Goal: Task Accomplishment & Management: Manage account settings

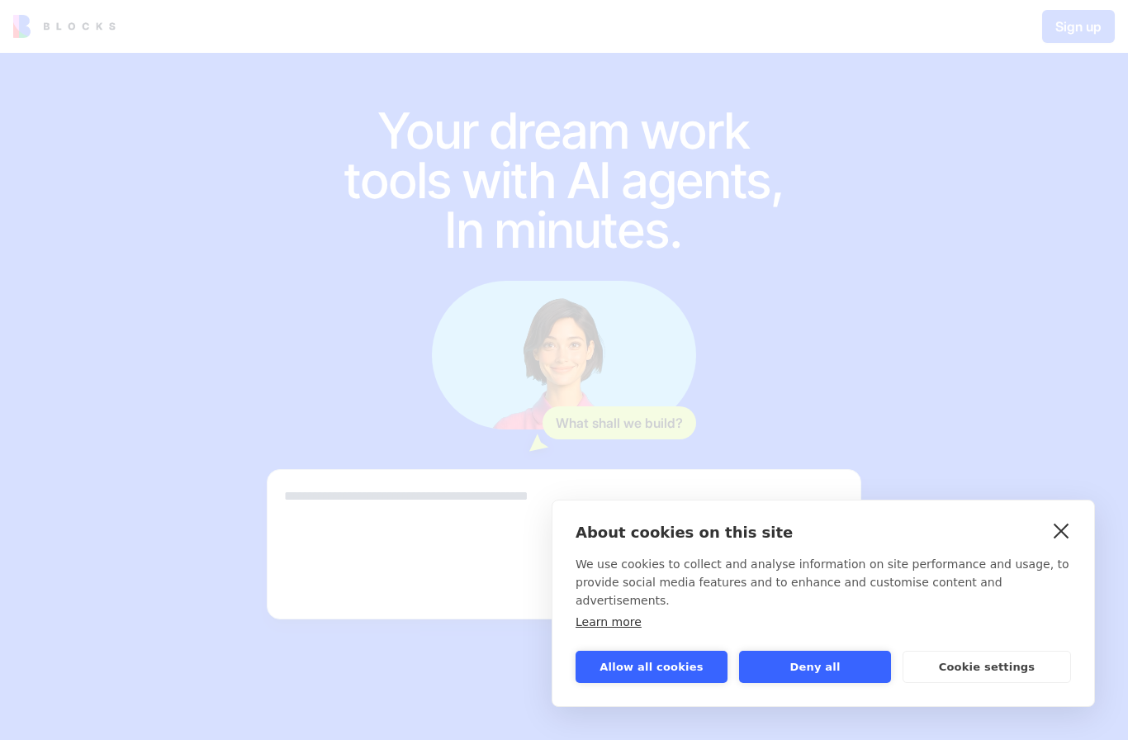
click at [1064, 540] on link "close" at bounding box center [1061, 530] width 26 height 26
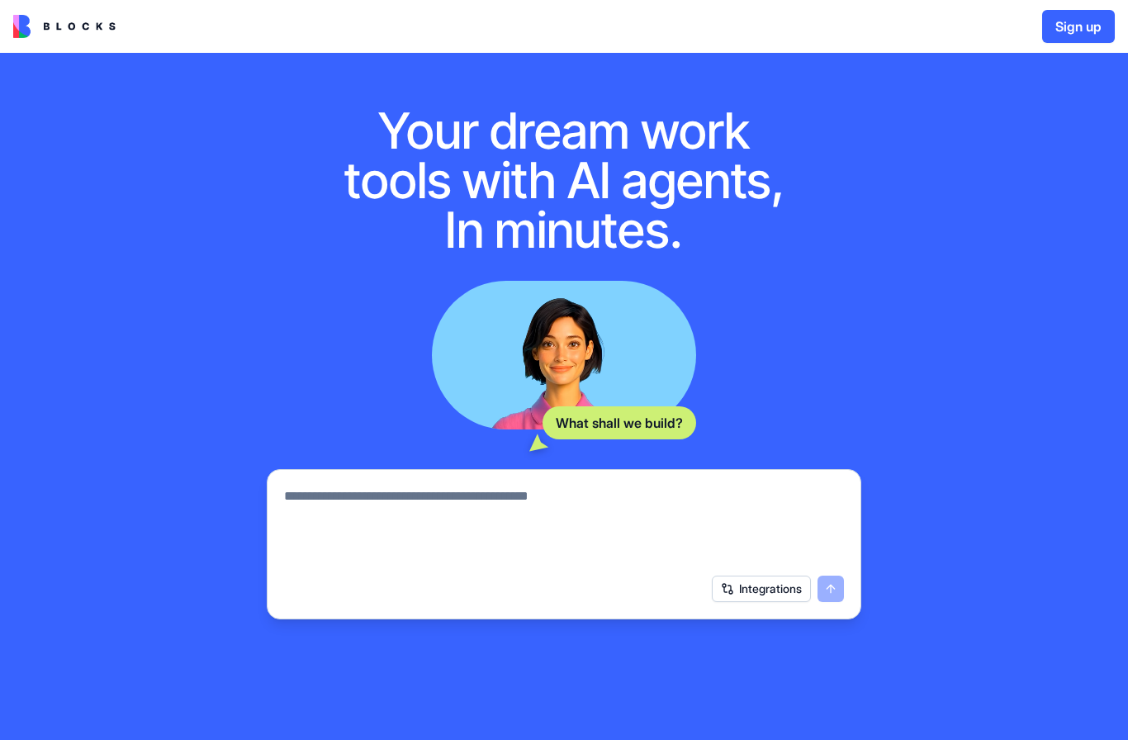
click at [669, 521] on textarea at bounding box center [564, 525] width 560 height 79
type textarea "**********"
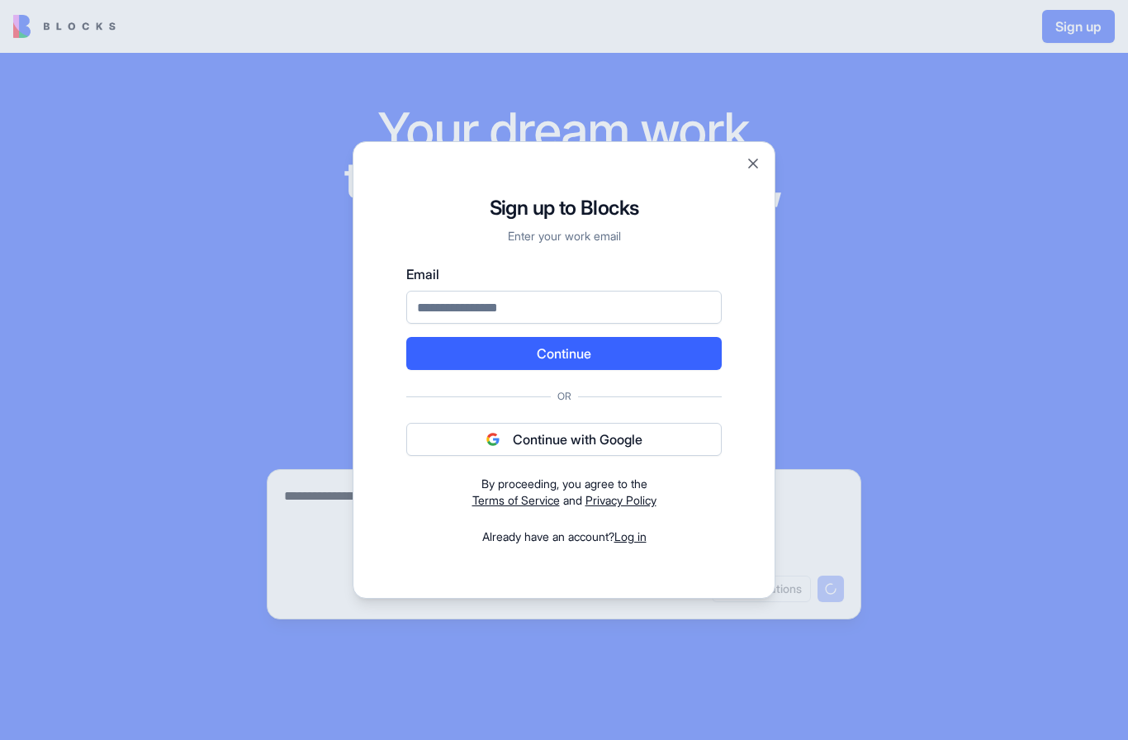
click at [646, 444] on button "Continue with Google" at bounding box center [563, 439] width 315 height 33
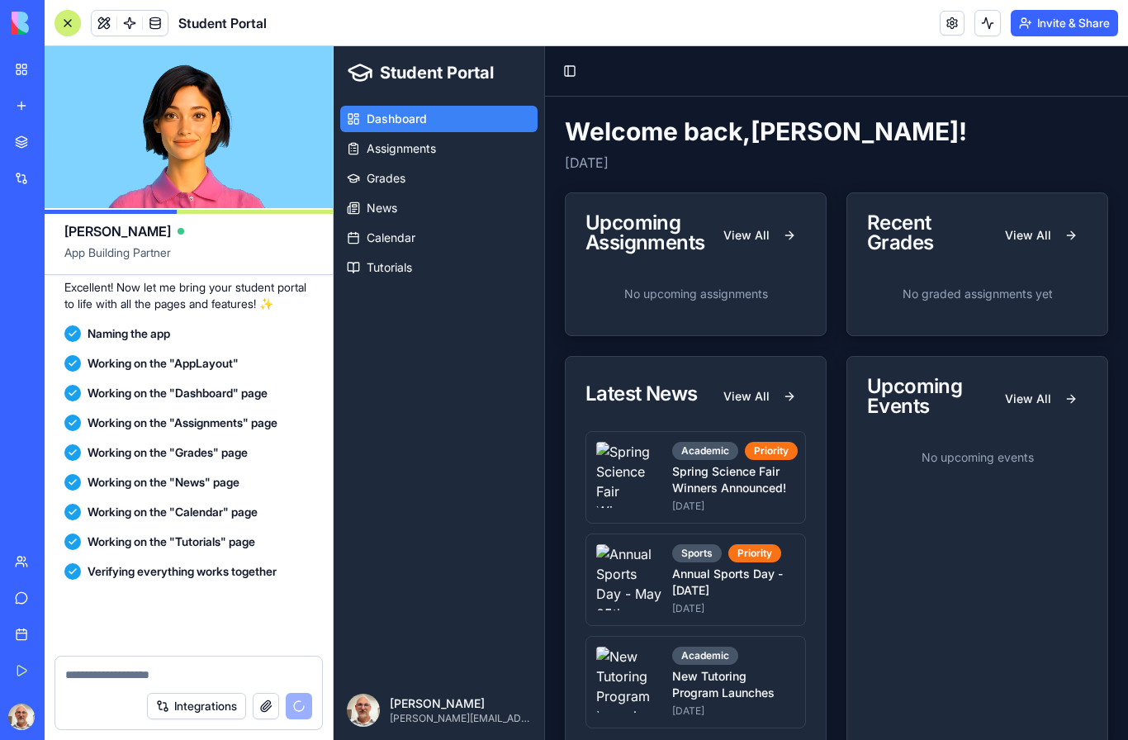
scroll to position [841, 0]
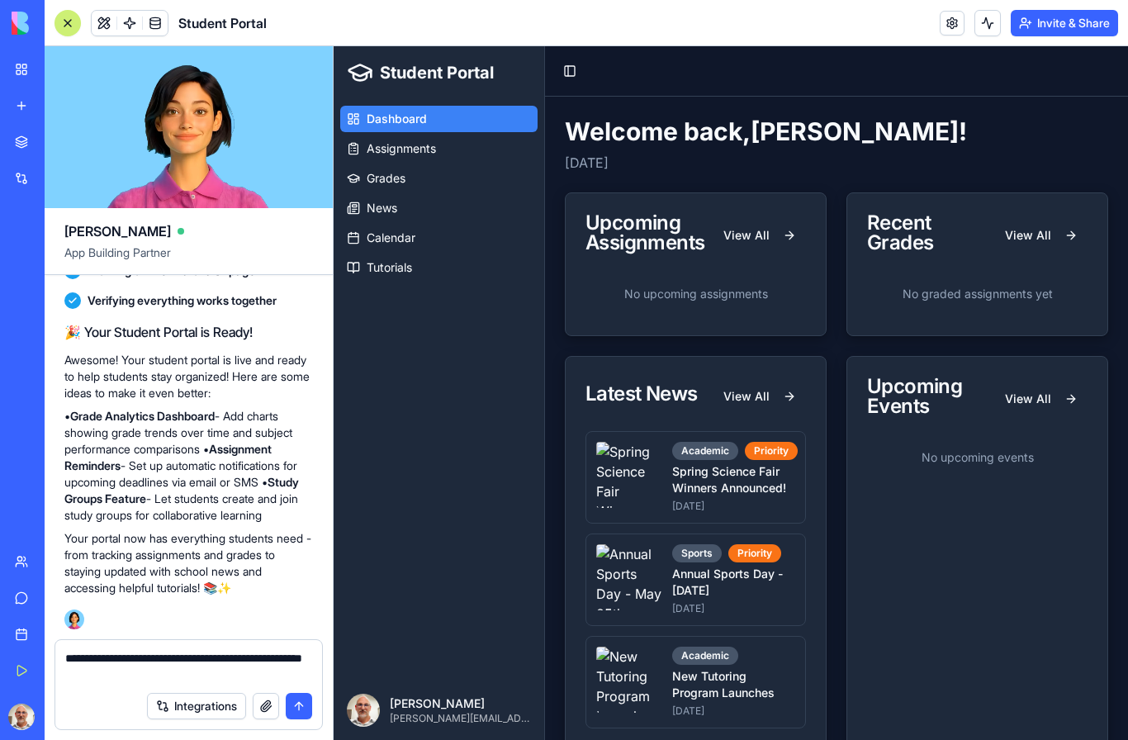
type textarea "**********"
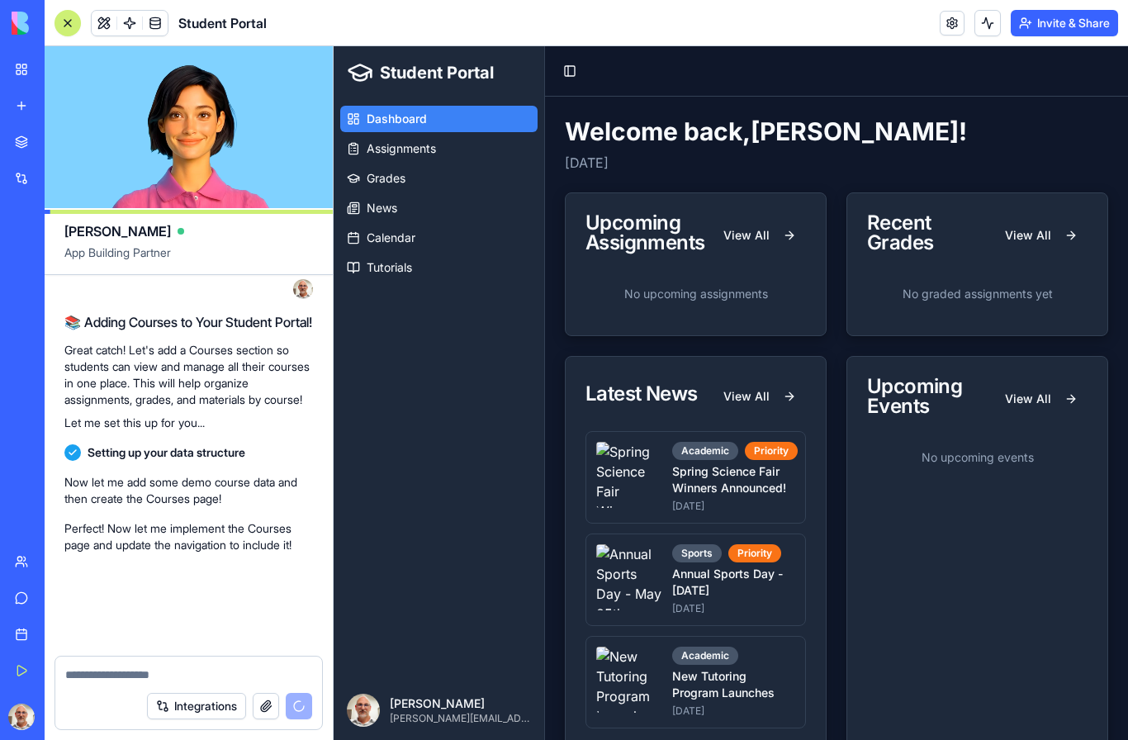
scroll to position [1284, 0]
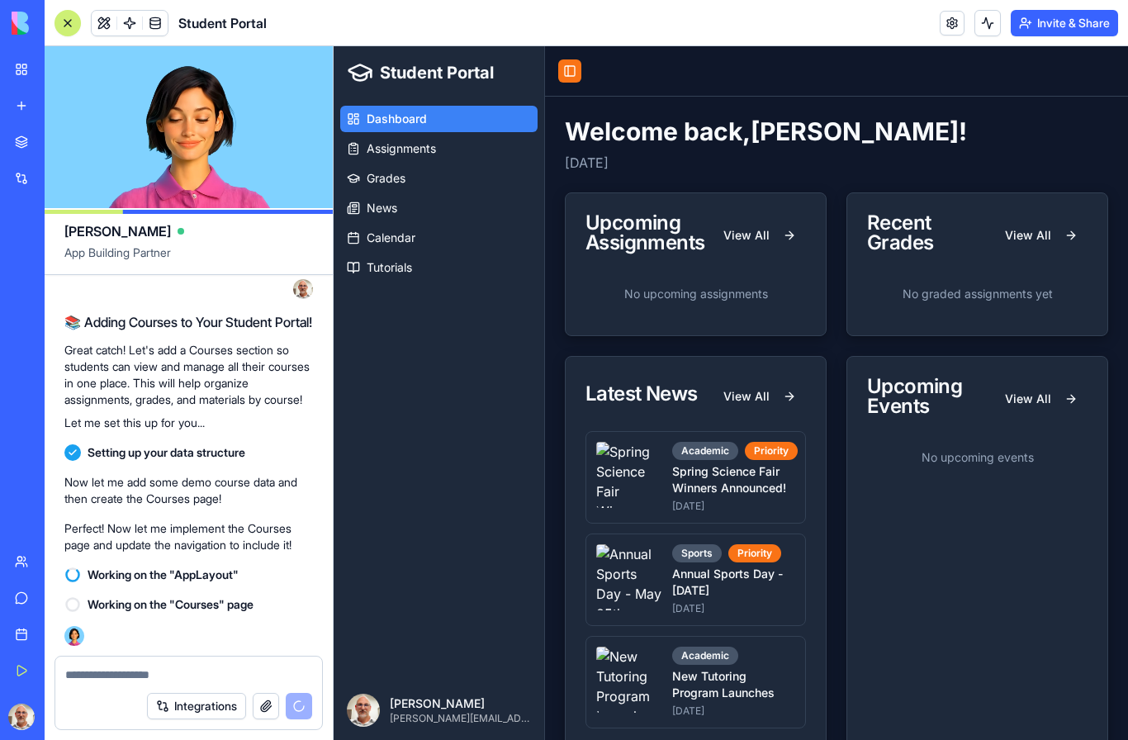
click at [574, 71] on button "Toggle Sidebar" at bounding box center [569, 70] width 23 height 23
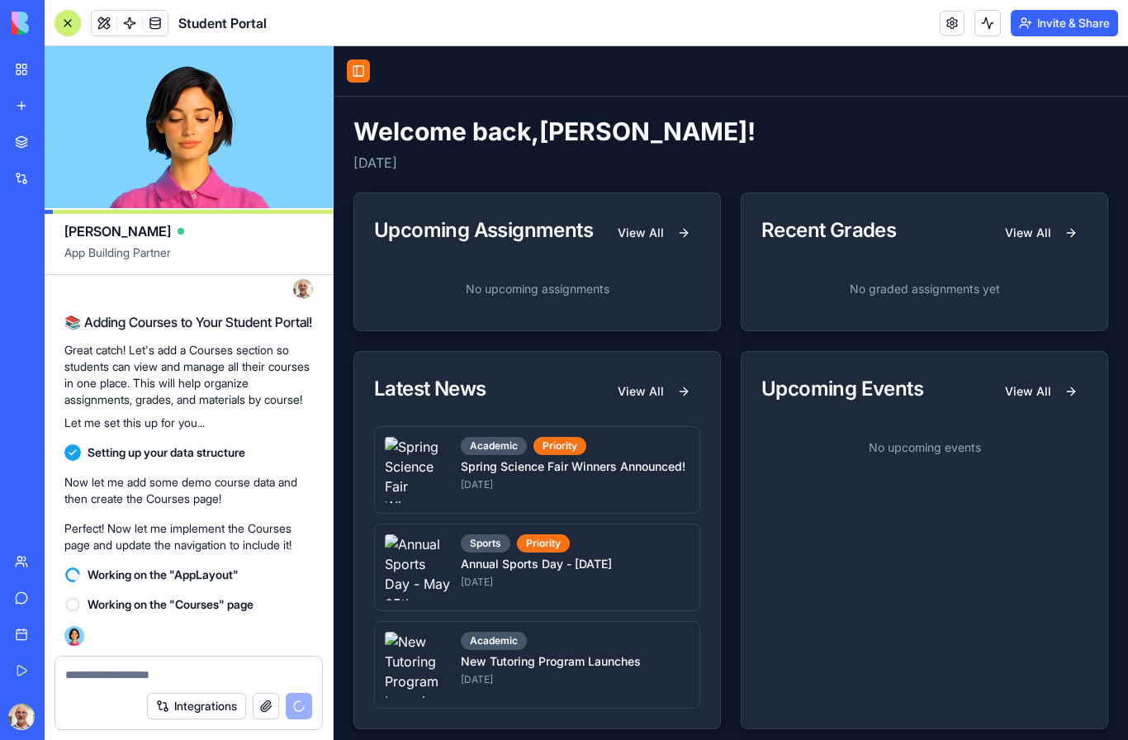
scroll to position [0, 0]
click at [362, 71] on button "Toggle Sidebar" at bounding box center [358, 70] width 23 height 23
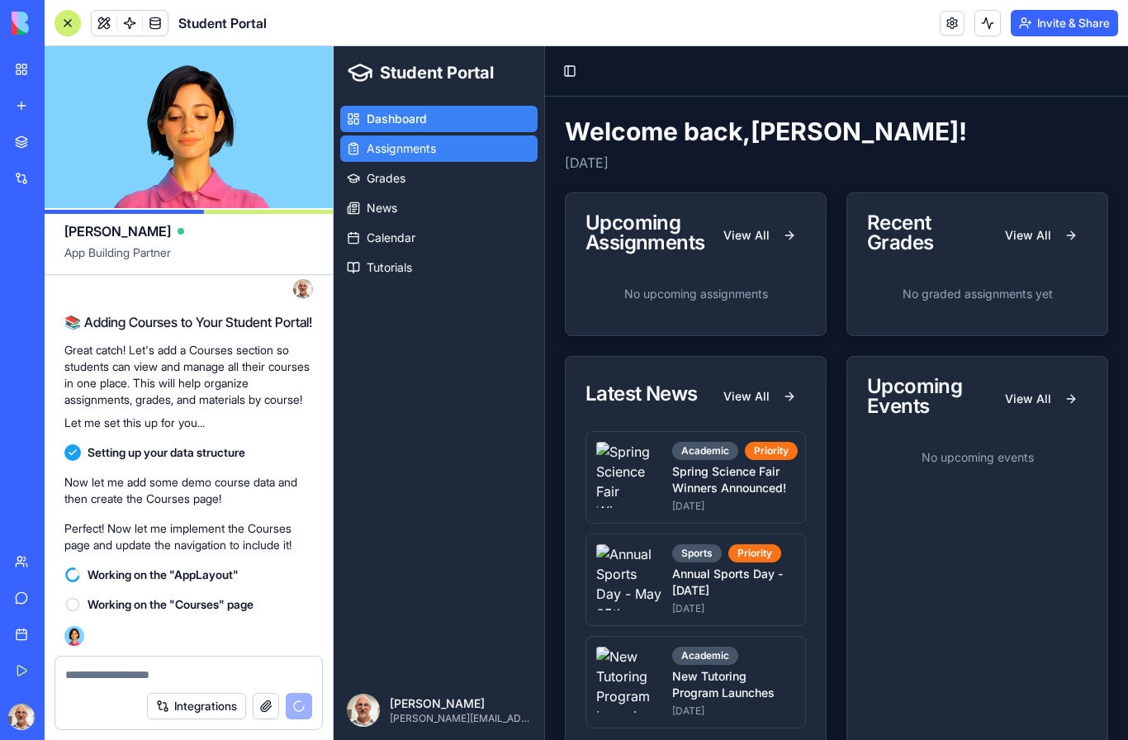
click at [435, 144] on span "Assignments" at bounding box center [401, 148] width 69 height 17
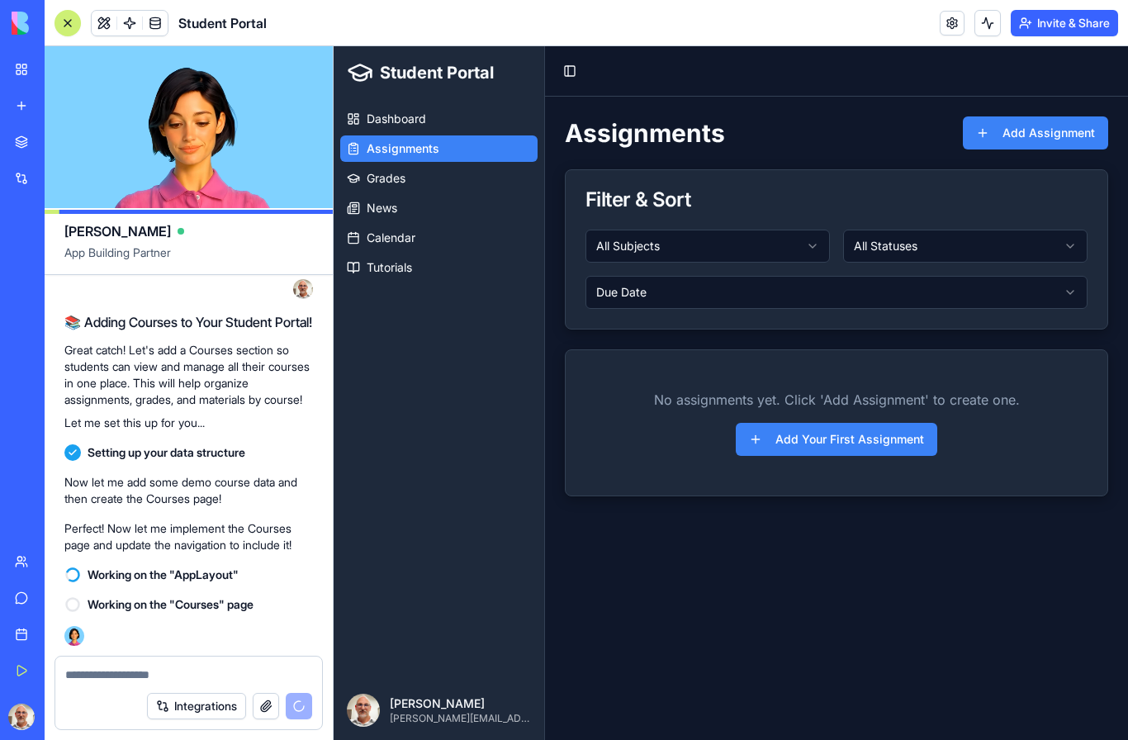
click at [714, 254] on button "All Subjects" at bounding box center [707, 245] width 244 height 33
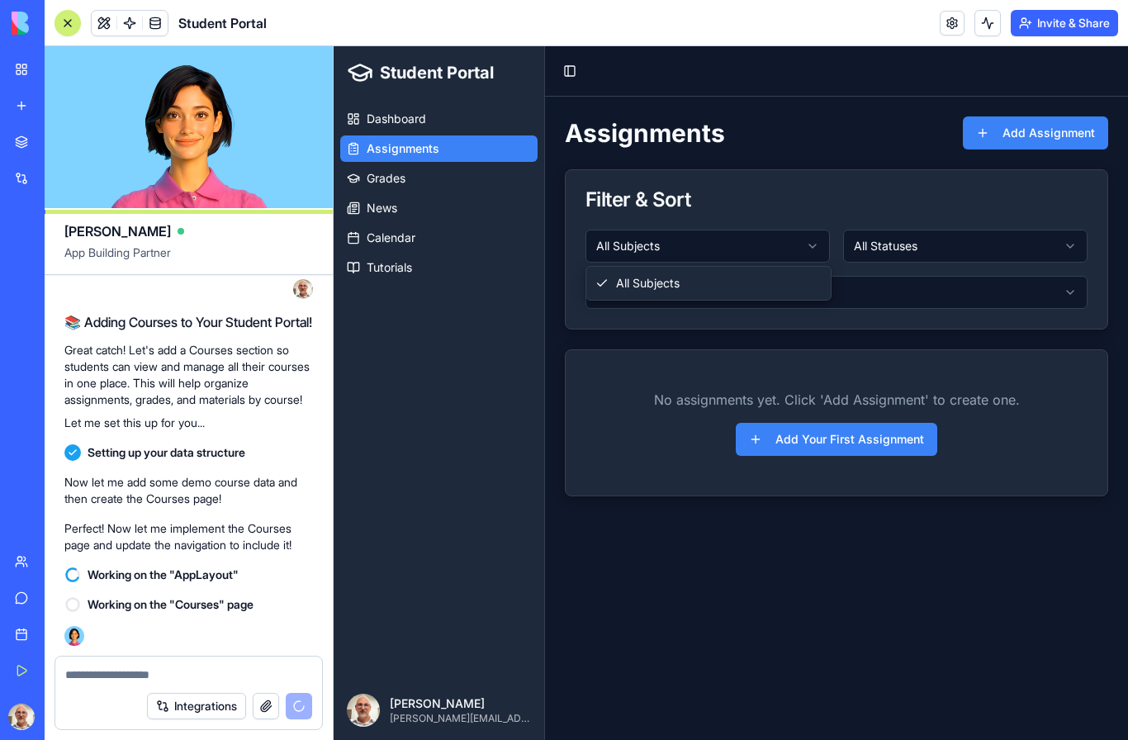
click at [723, 248] on html "Student Portal Dashboard Assignments Grades News Calendar Tutorials [PERSON_NAM…" at bounding box center [730, 392] width 794 height 693
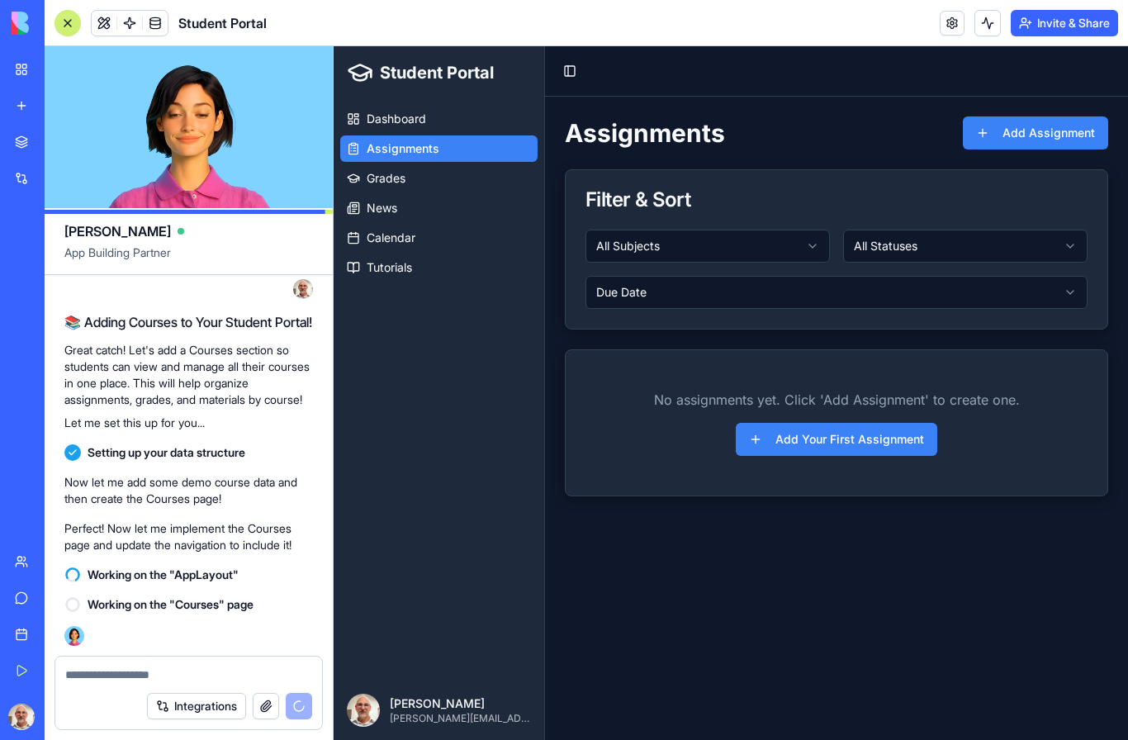
click at [933, 234] on button "All Statuses" at bounding box center [965, 245] width 244 height 33
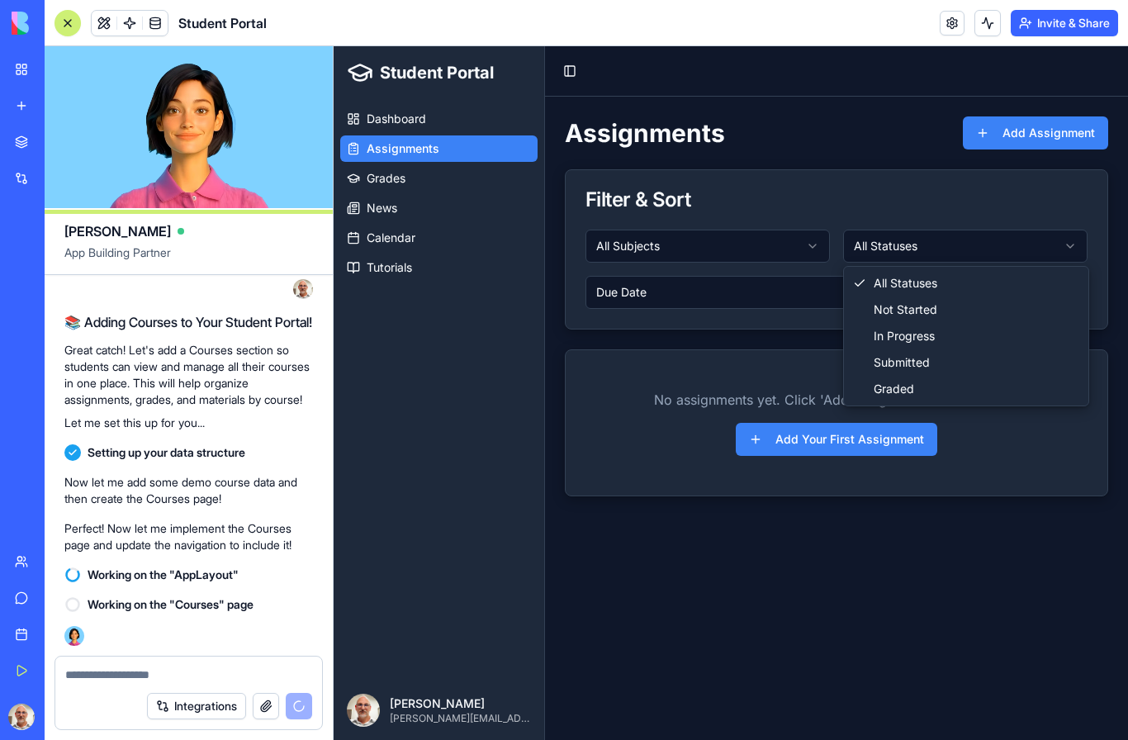
click at [928, 238] on html "Student Portal Dashboard Assignments Grades News Calendar Tutorials [PERSON_NAM…" at bounding box center [730, 392] width 794 height 693
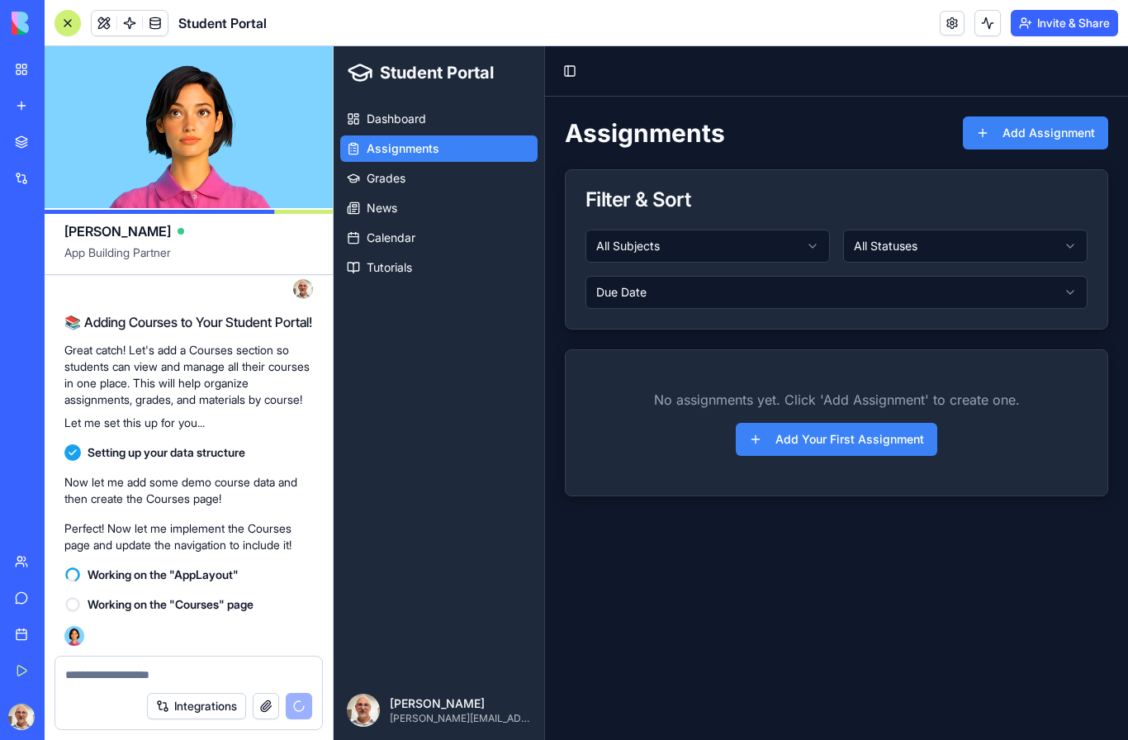
click at [765, 291] on button "Due Date" at bounding box center [836, 292] width 502 height 33
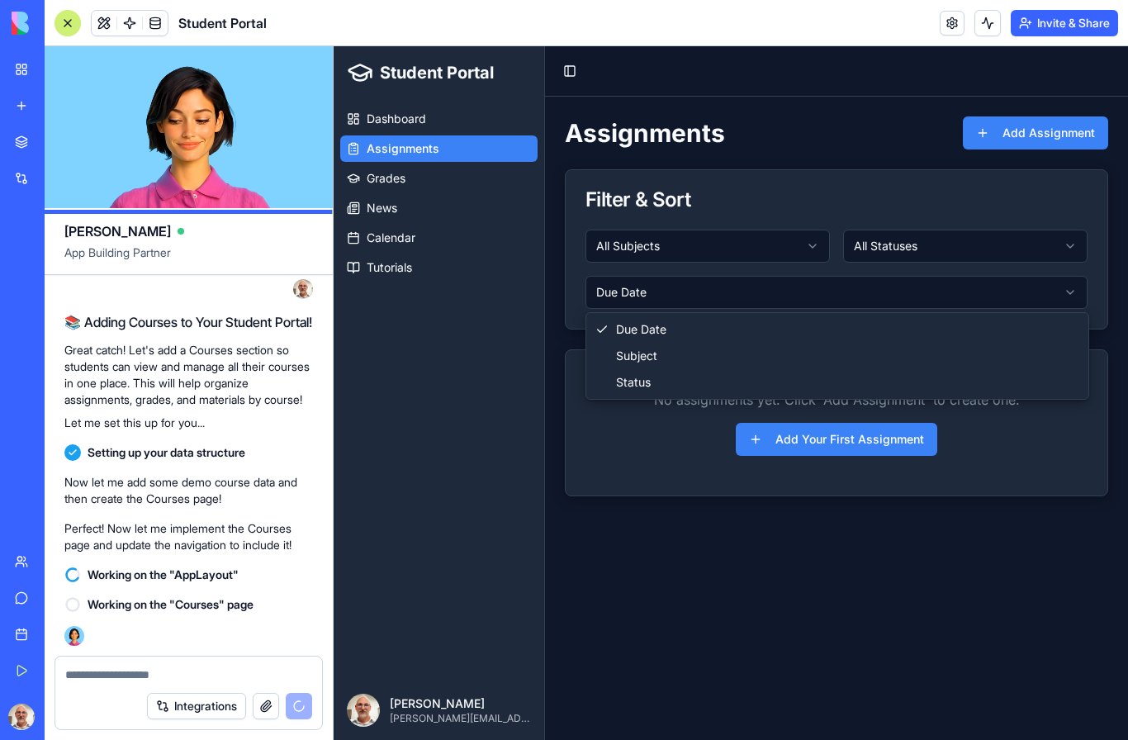
click at [750, 296] on html "Student Portal Dashboard Assignments Grades News Calendar Tutorials [PERSON_NAM…" at bounding box center [730, 392] width 794 height 693
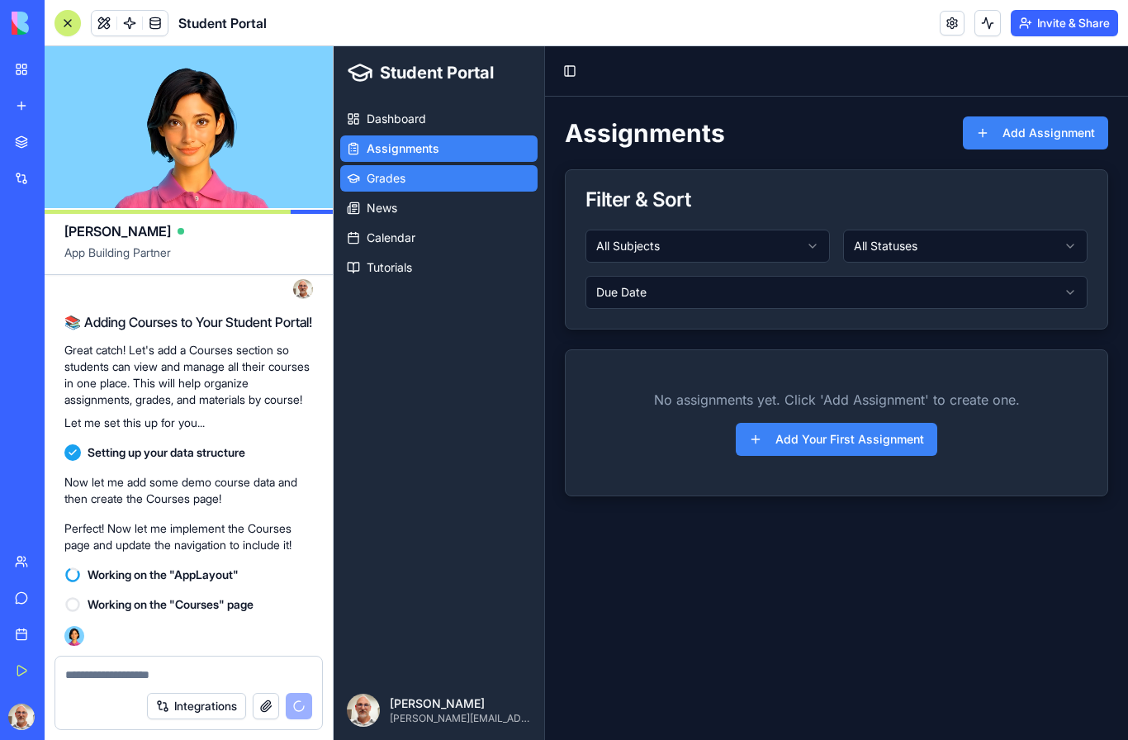
click at [419, 173] on link "Grades" at bounding box center [438, 178] width 197 height 26
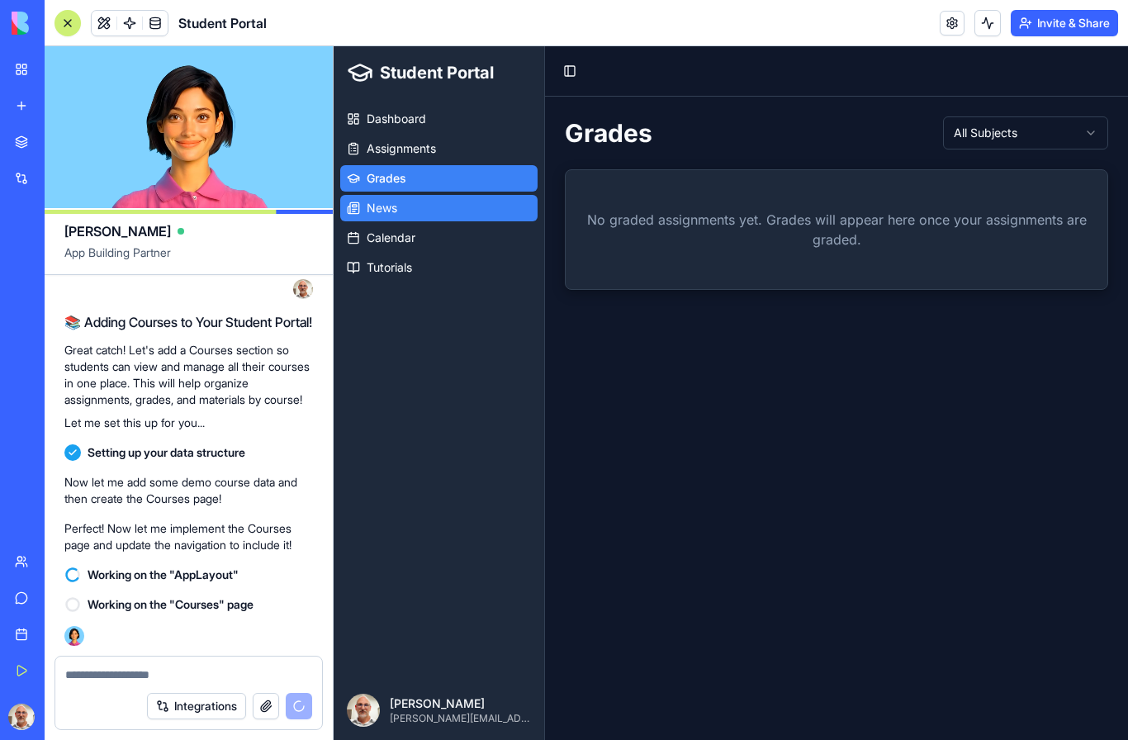
click at [466, 200] on link "News" at bounding box center [438, 208] width 197 height 26
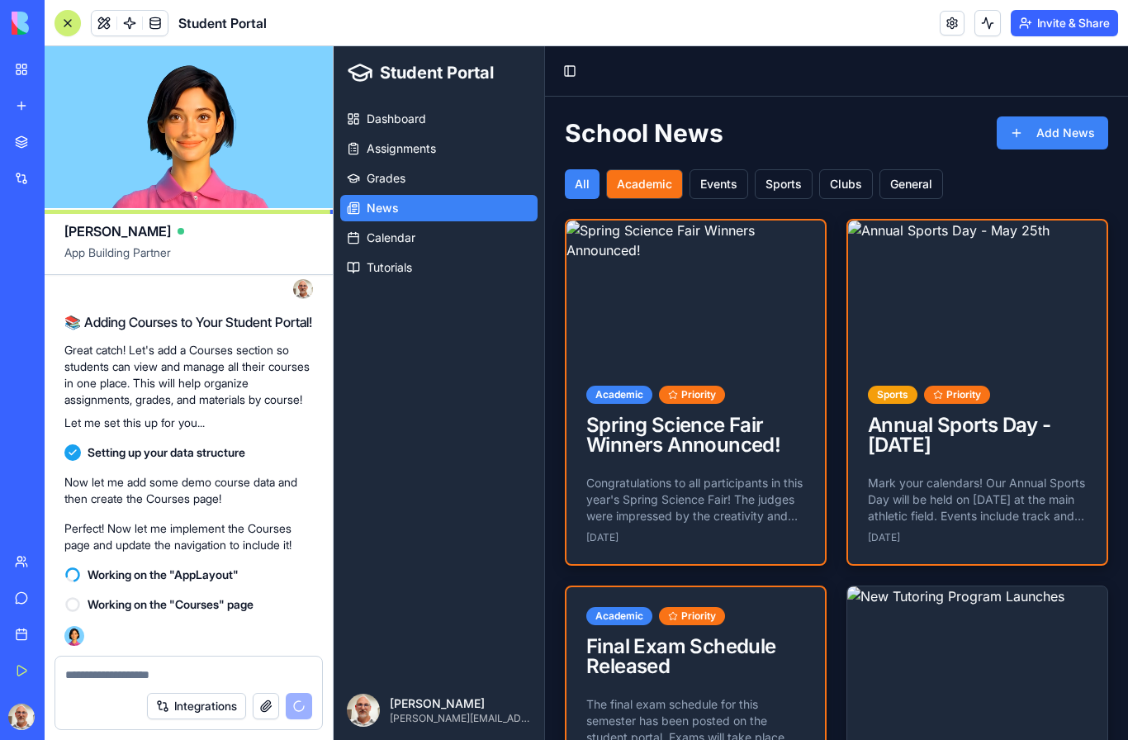
click at [668, 179] on button "Academic" at bounding box center [644, 184] width 77 height 30
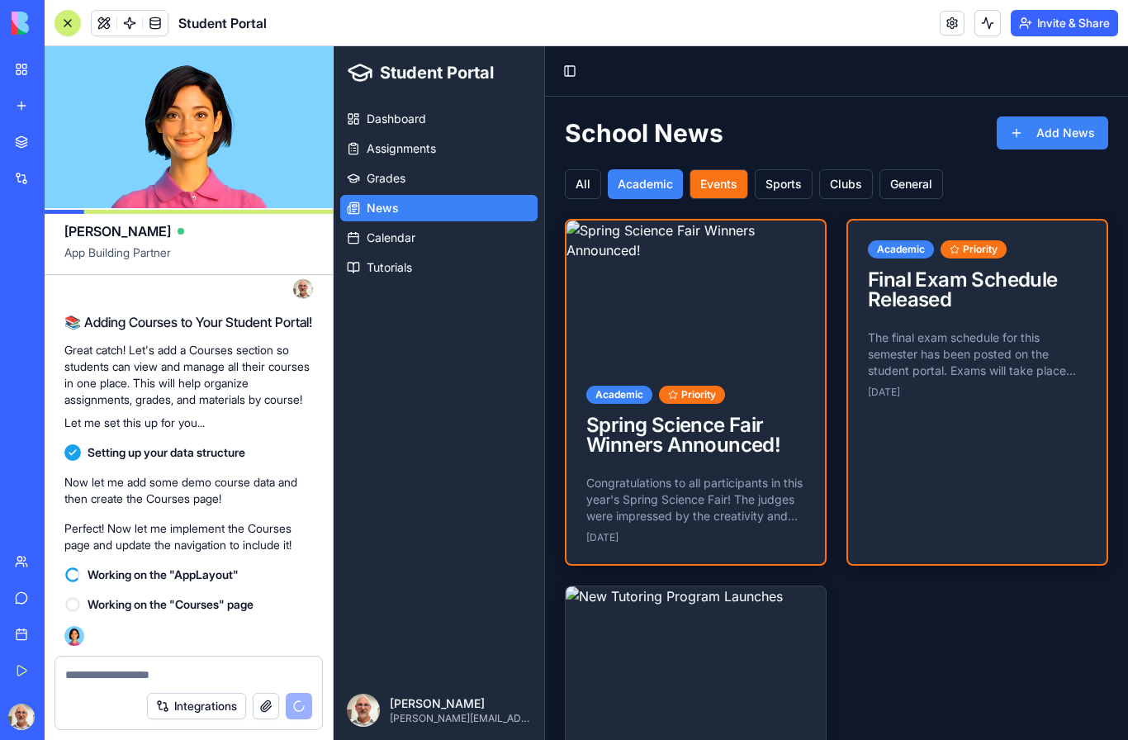
click at [732, 191] on button "Events" at bounding box center [718, 184] width 59 height 30
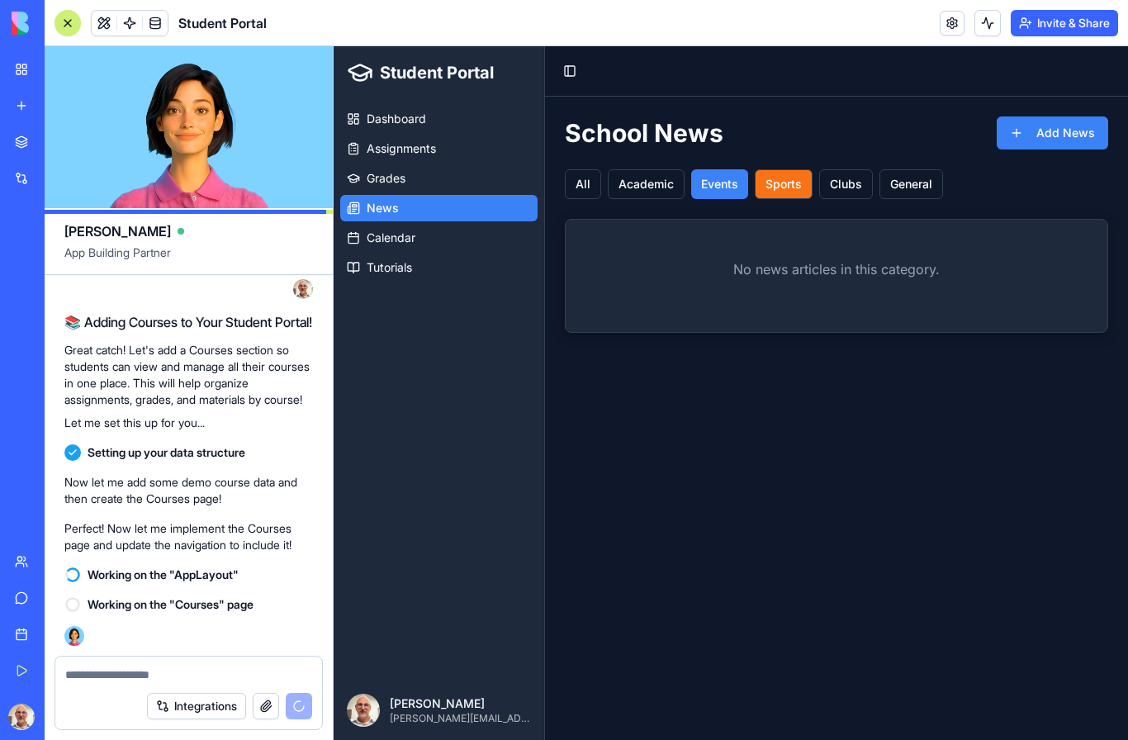
click at [790, 187] on button "Sports" at bounding box center [784, 184] width 58 height 30
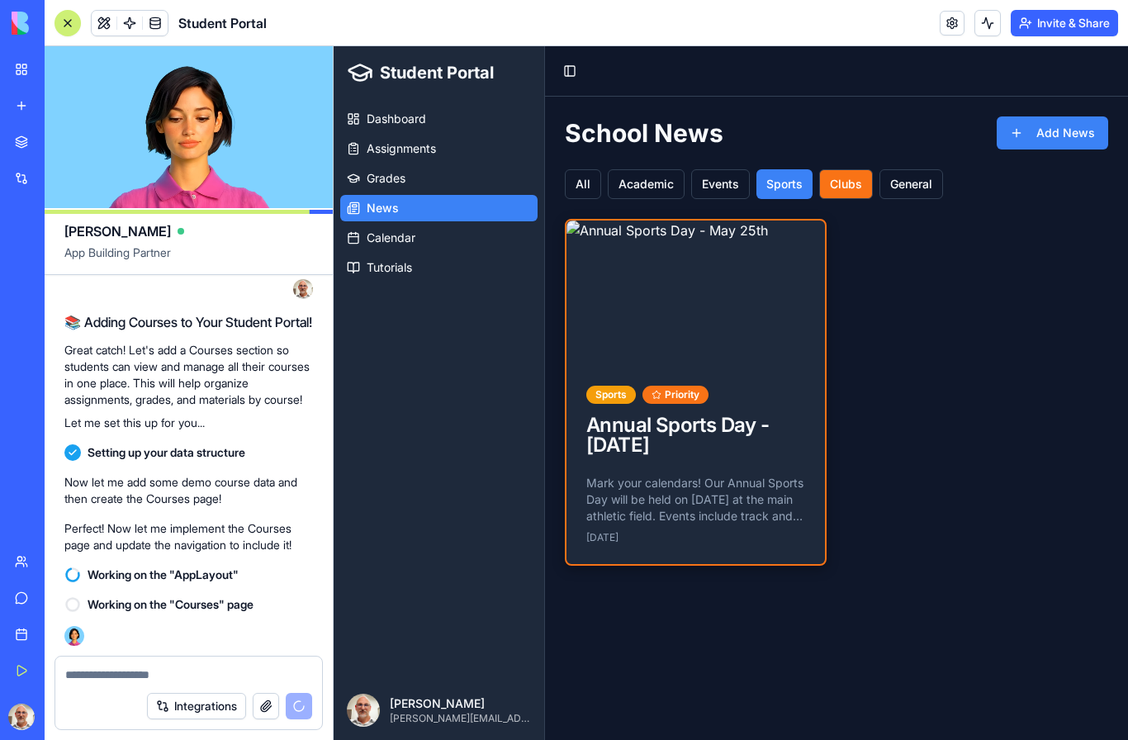
click at [849, 192] on button "Clubs" at bounding box center [846, 184] width 54 height 30
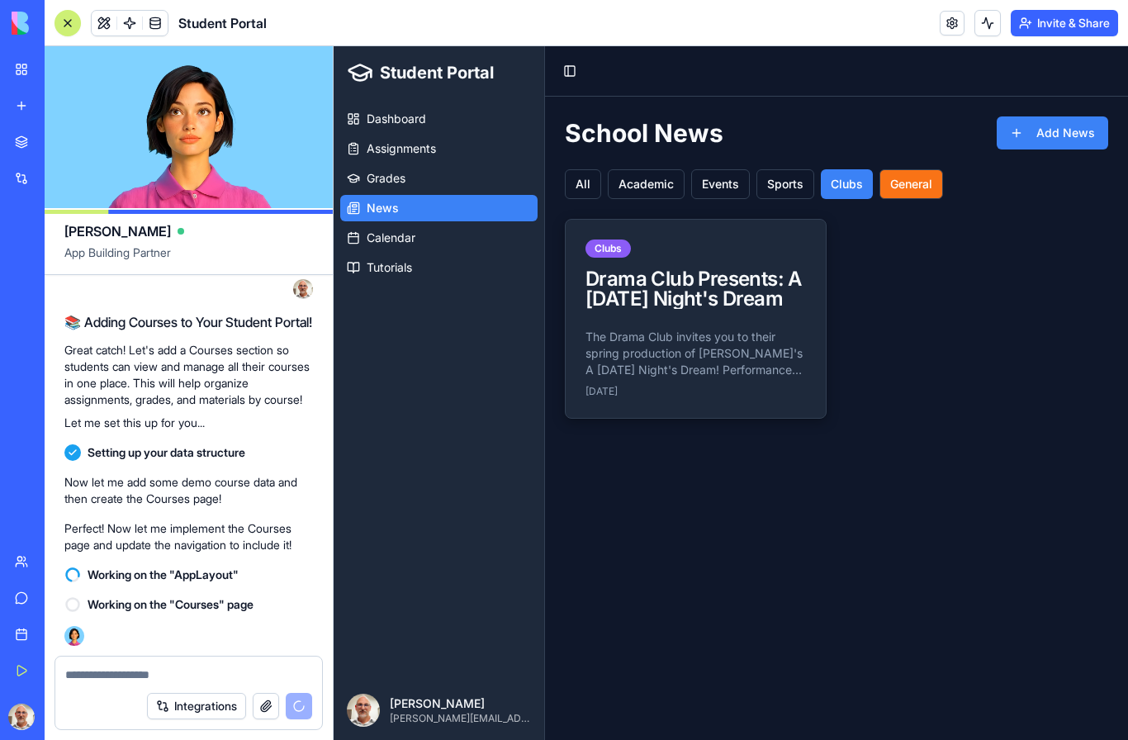
click at [911, 183] on button "General" at bounding box center [911, 184] width 64 height 30
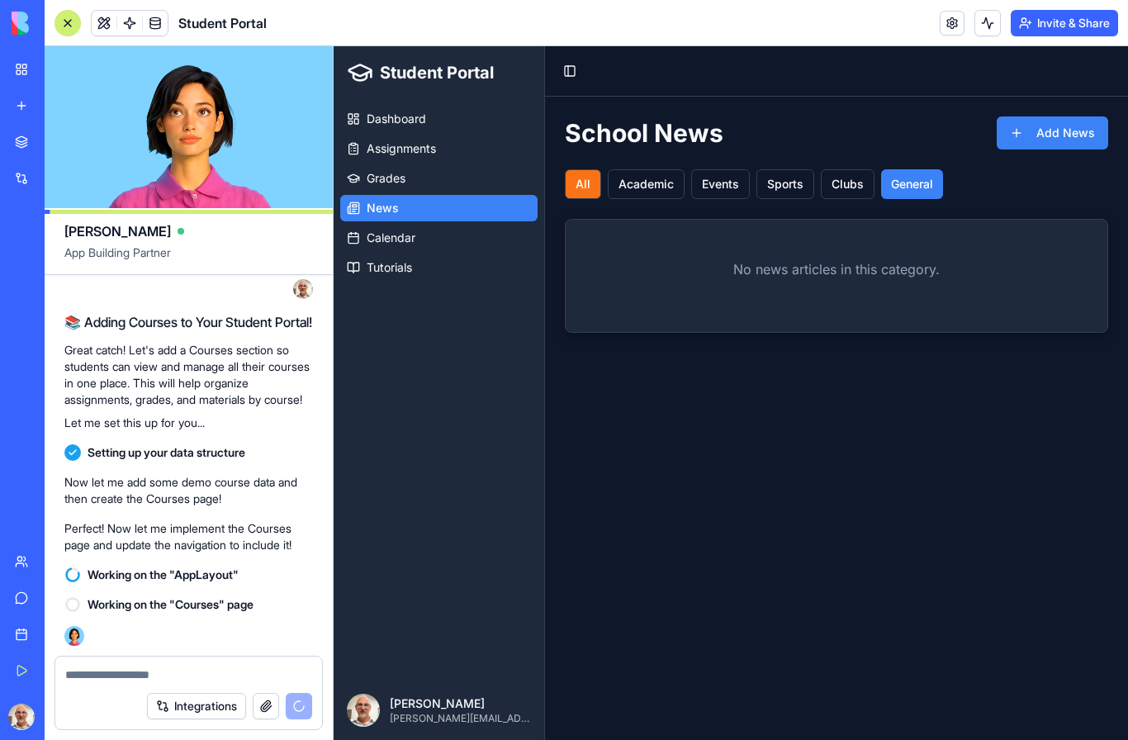
click at [594, 174] on button "All" at bounding box center [583, 184] width 36 height 30
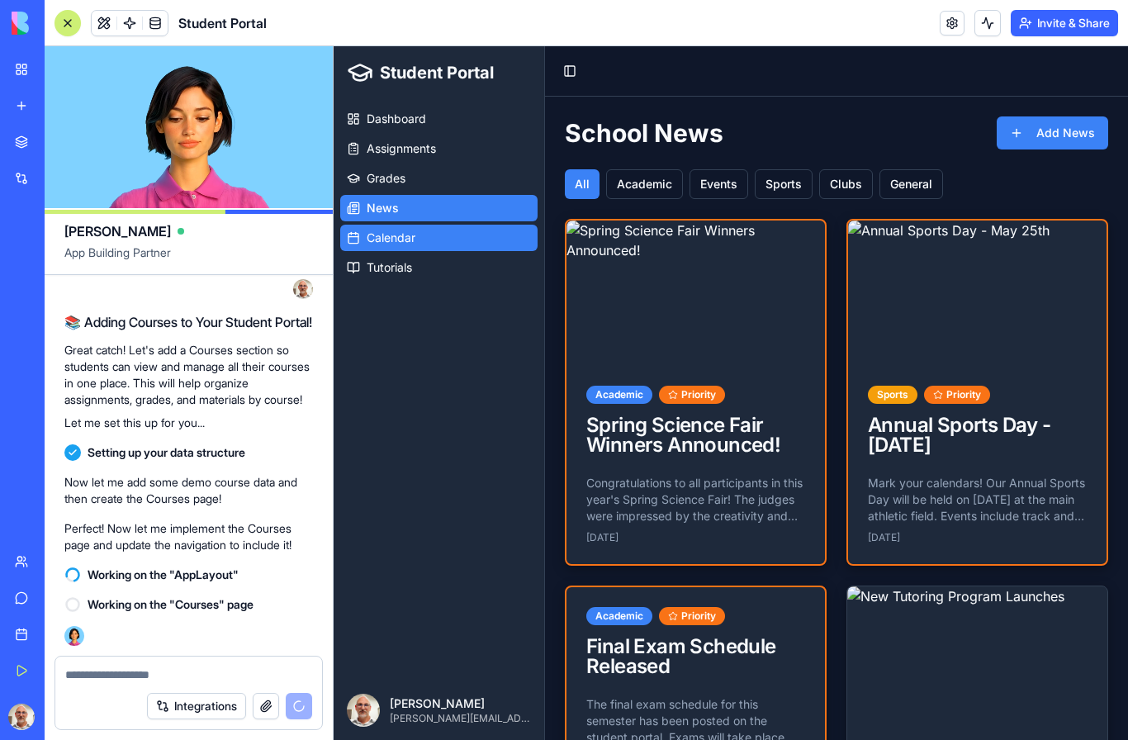
click at [451, 248] on link "Calendar" at bounding box center [438, 238] width 197 height 26
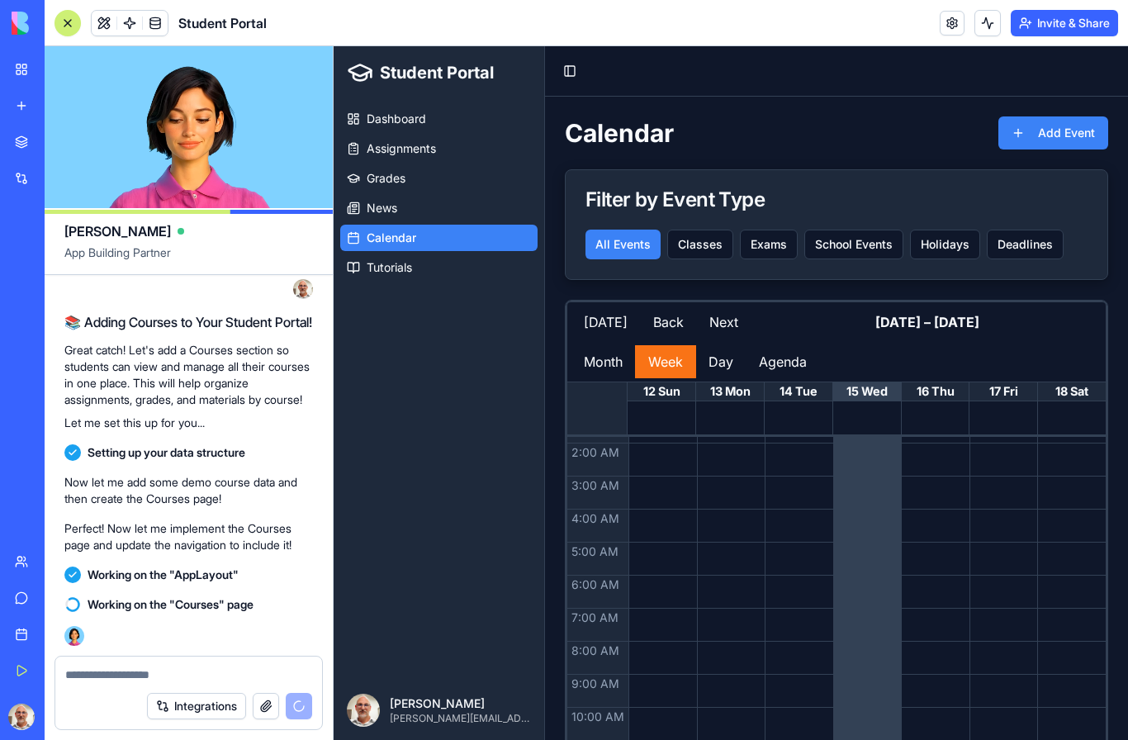
scroll to position [64, 0]
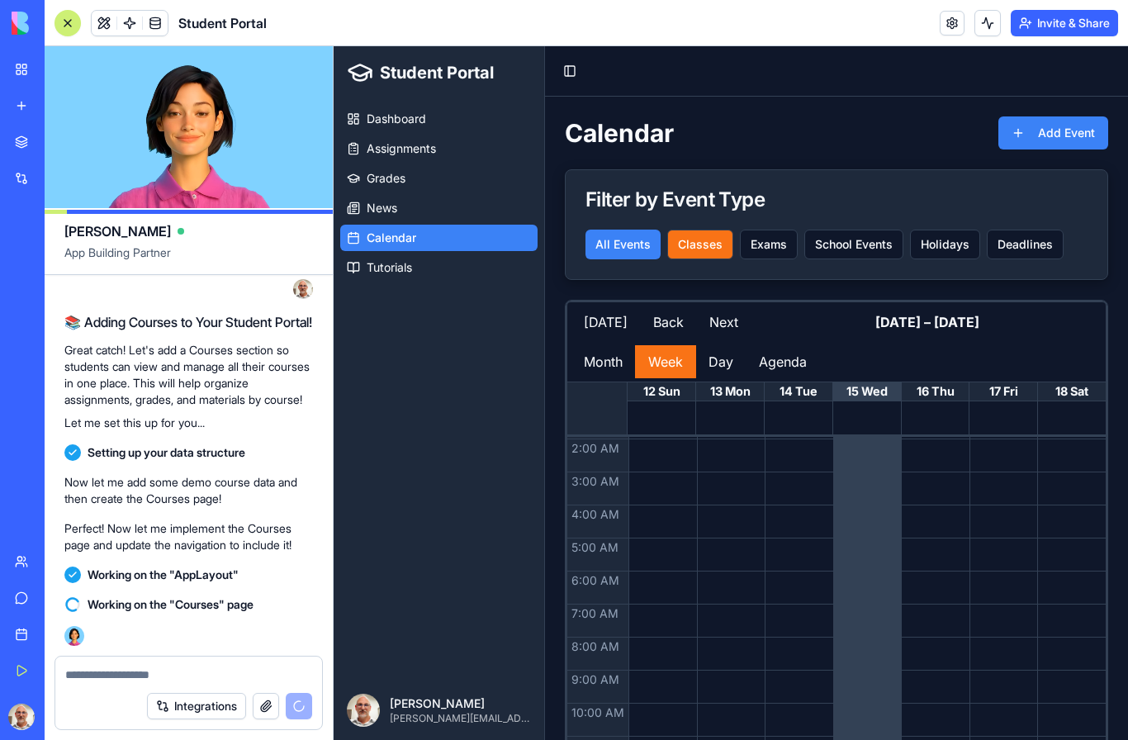
click at [709, 242] on button "Classes" at bounding box center [700, 244] width 66 height 30
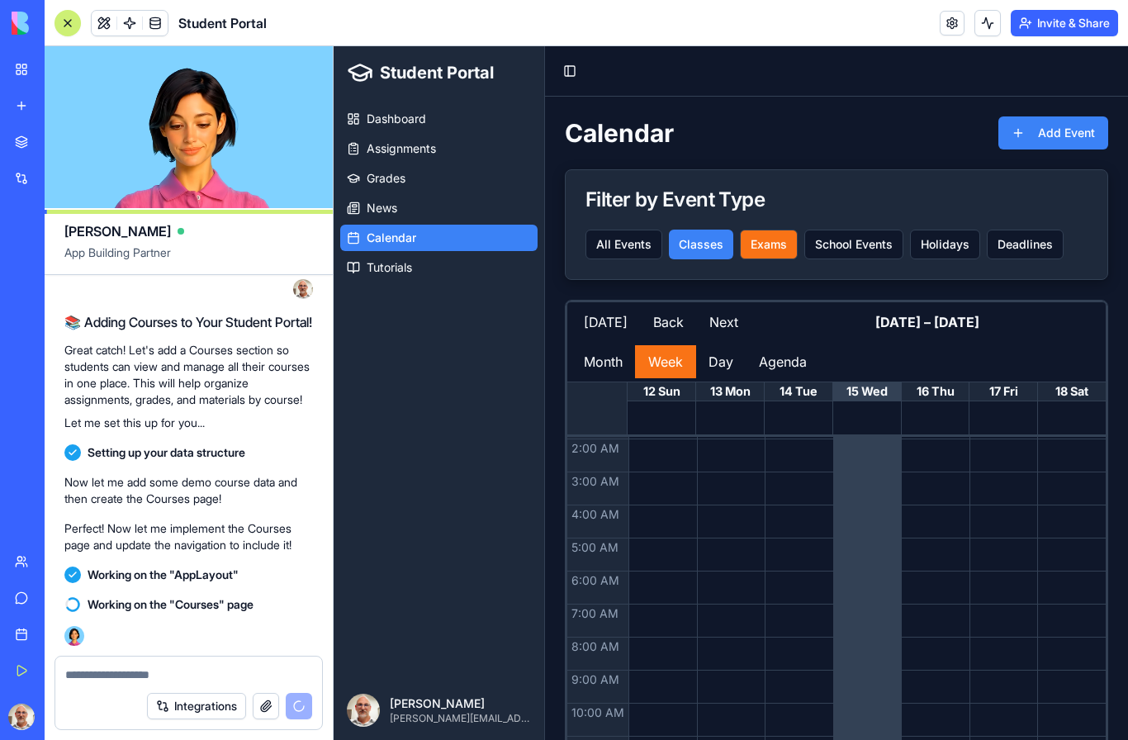
click at [769, 240] on button "Exams" at bounding box center [769, 244] width 58 height 30
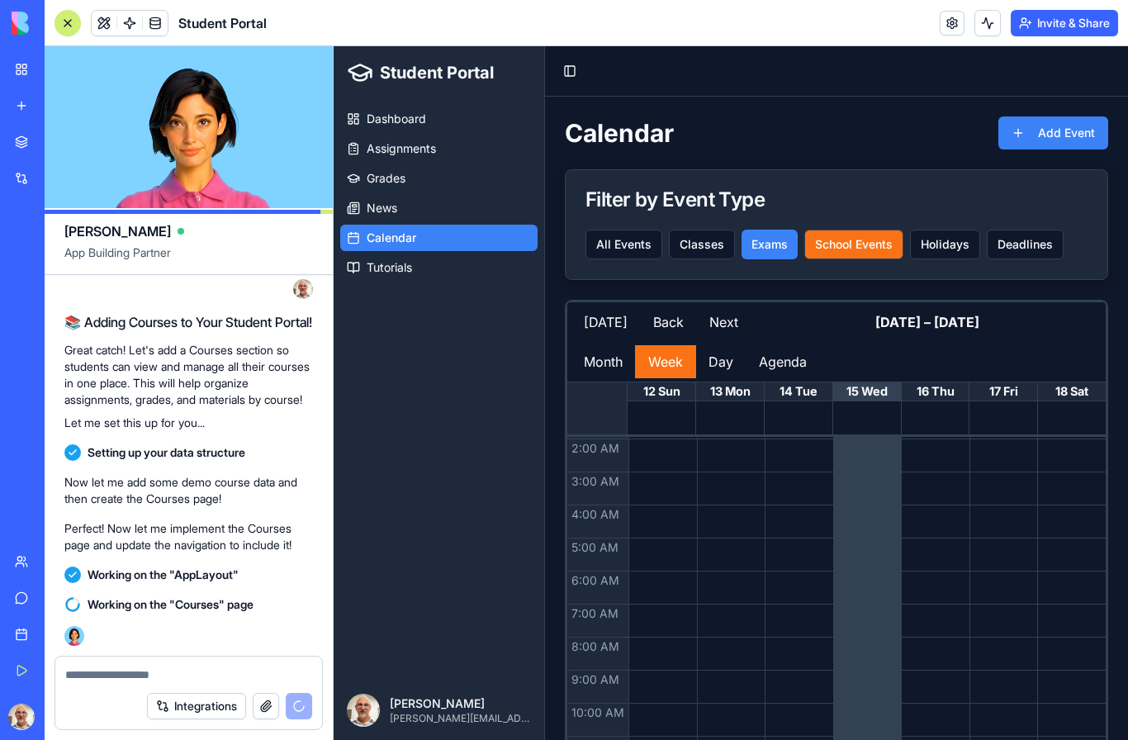
click at [849, 240] on button "School Events" at bounding box center [853, 244] width 99 height 30
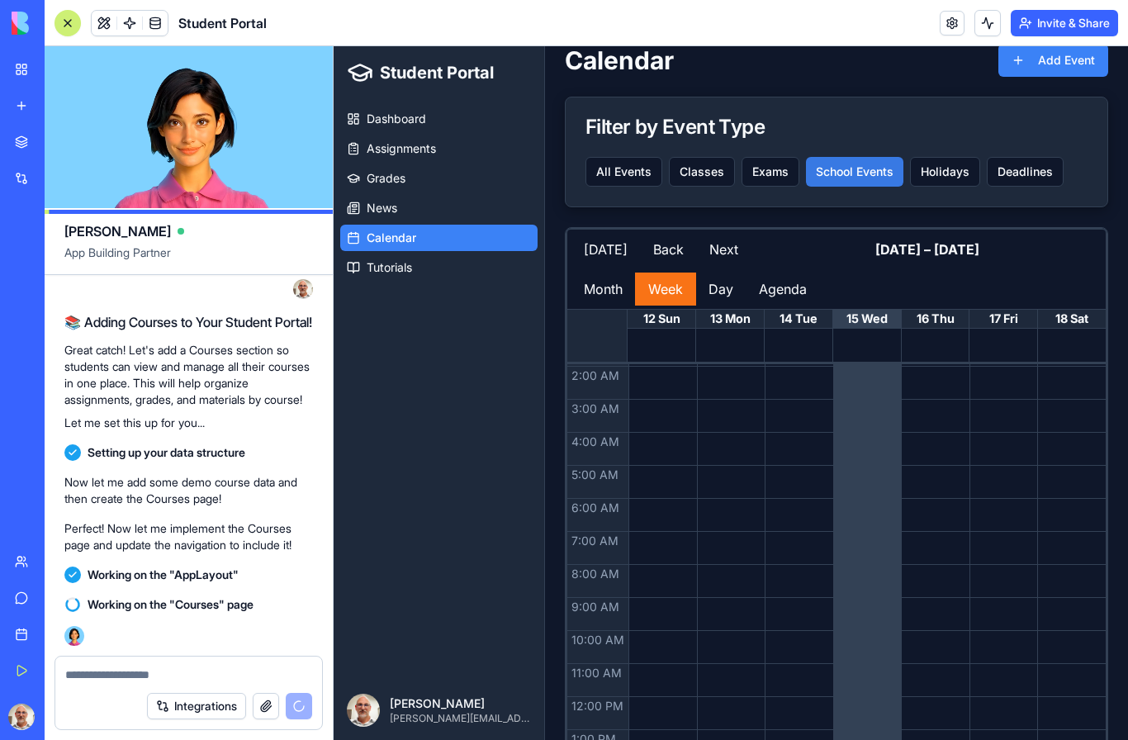
scroll to position [87, 0]
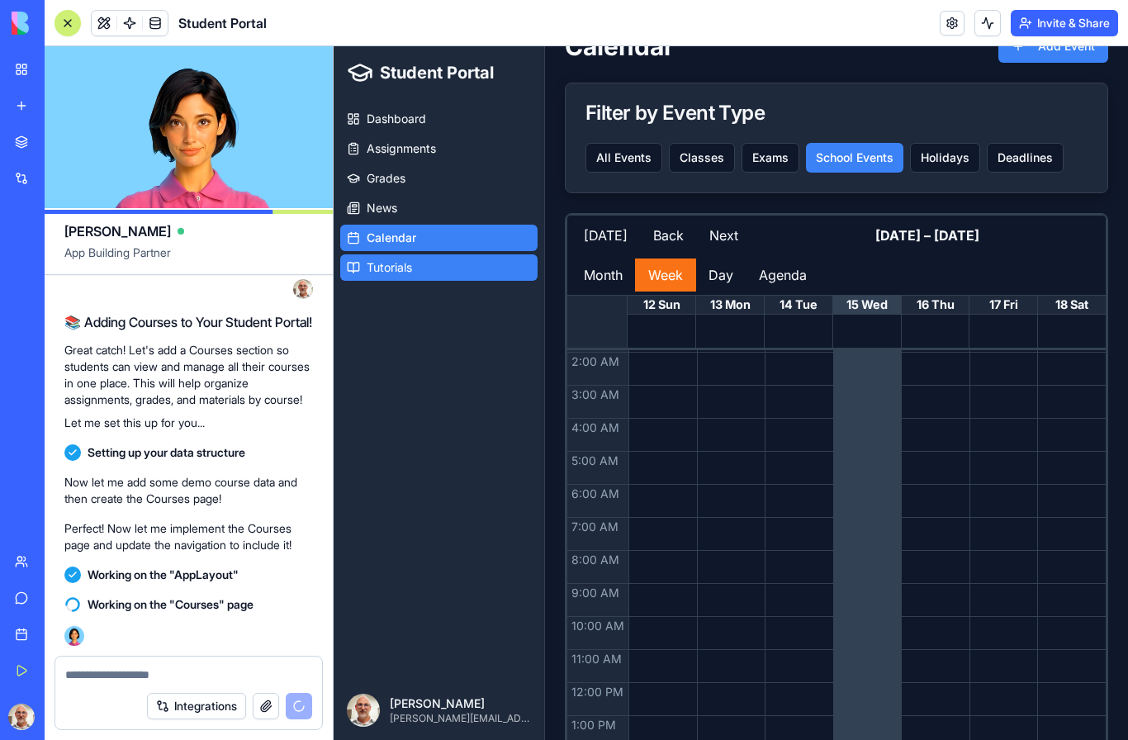
click at [404, 263] on span "Tutorials" at bounding box center [389, 267] width 45 height 17
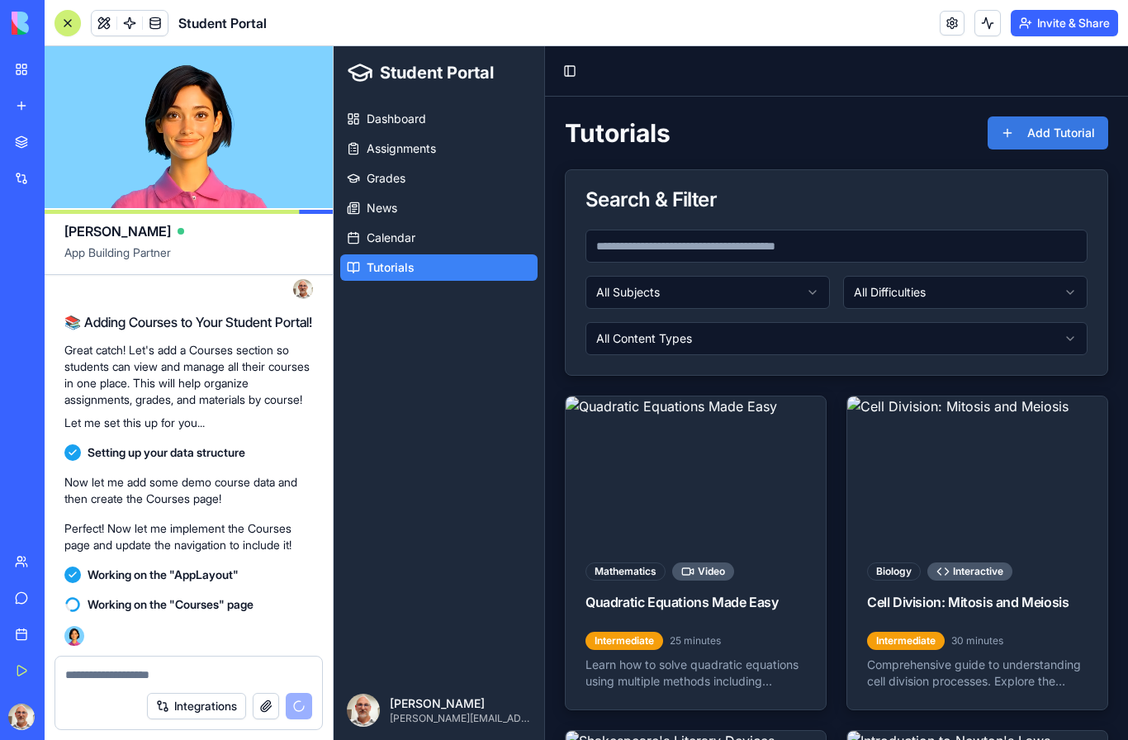
click at [1073, 129] on button "Add Tutorial" at bounding box center [1047, 132] width 121 height 33
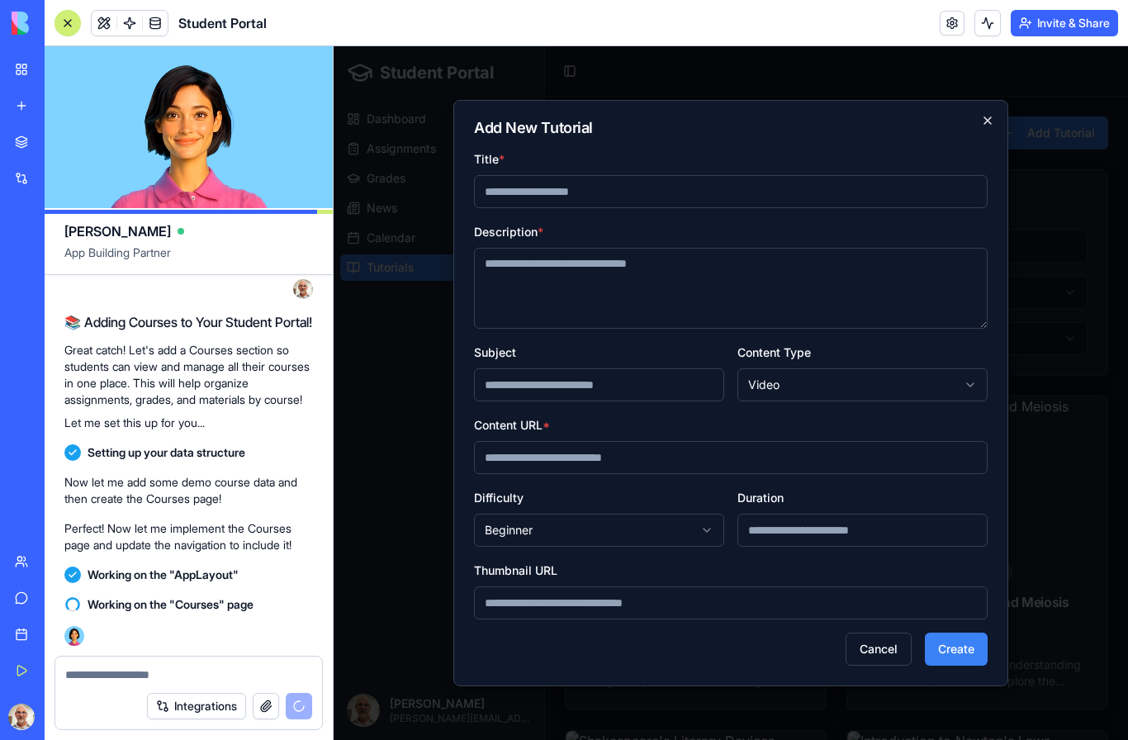
click at [991, 117] on icon "button" at bounding box center [987, 120] width 13 height 13
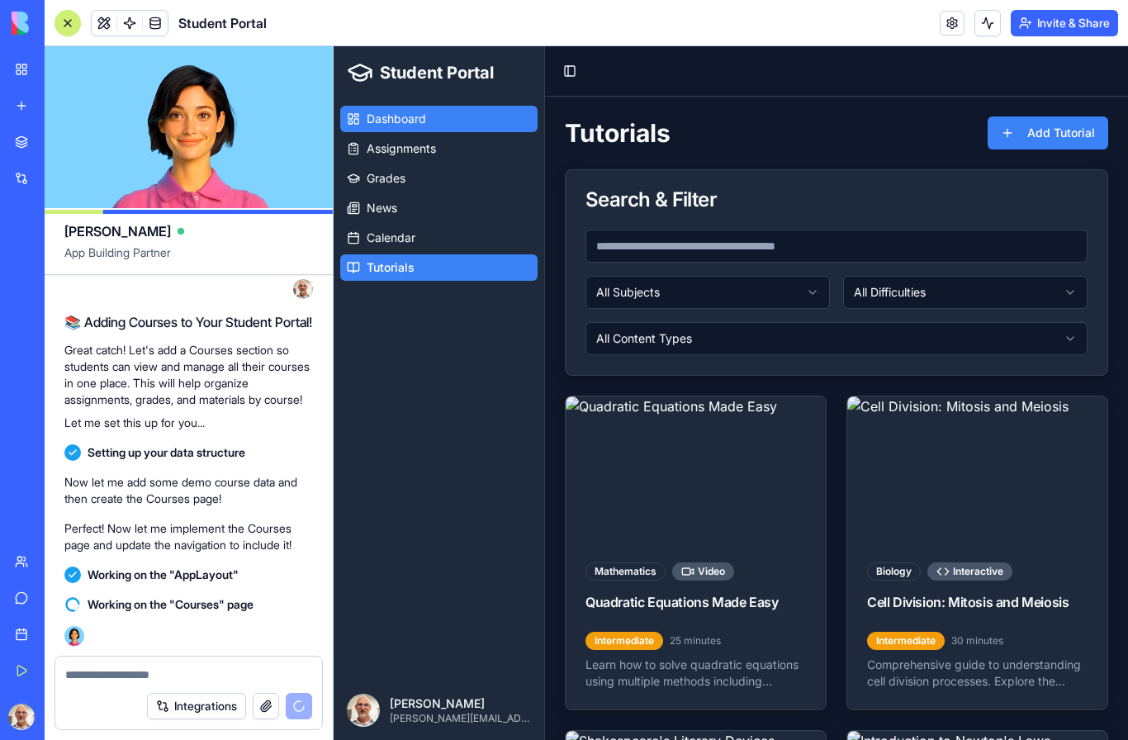
click at [503, 112] on link "Dashboard" at bounding box center [438, 119] width 197 height 26
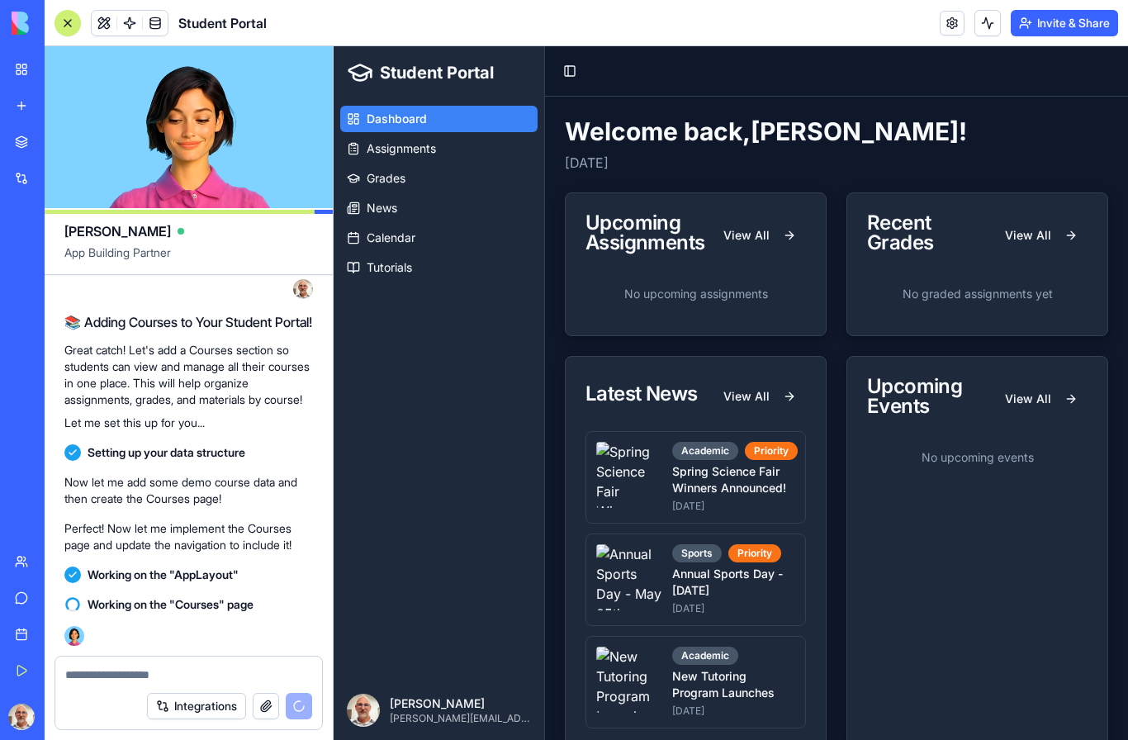
click at [149, 18] on span at bounding box center [155, 23] width 46 height 46
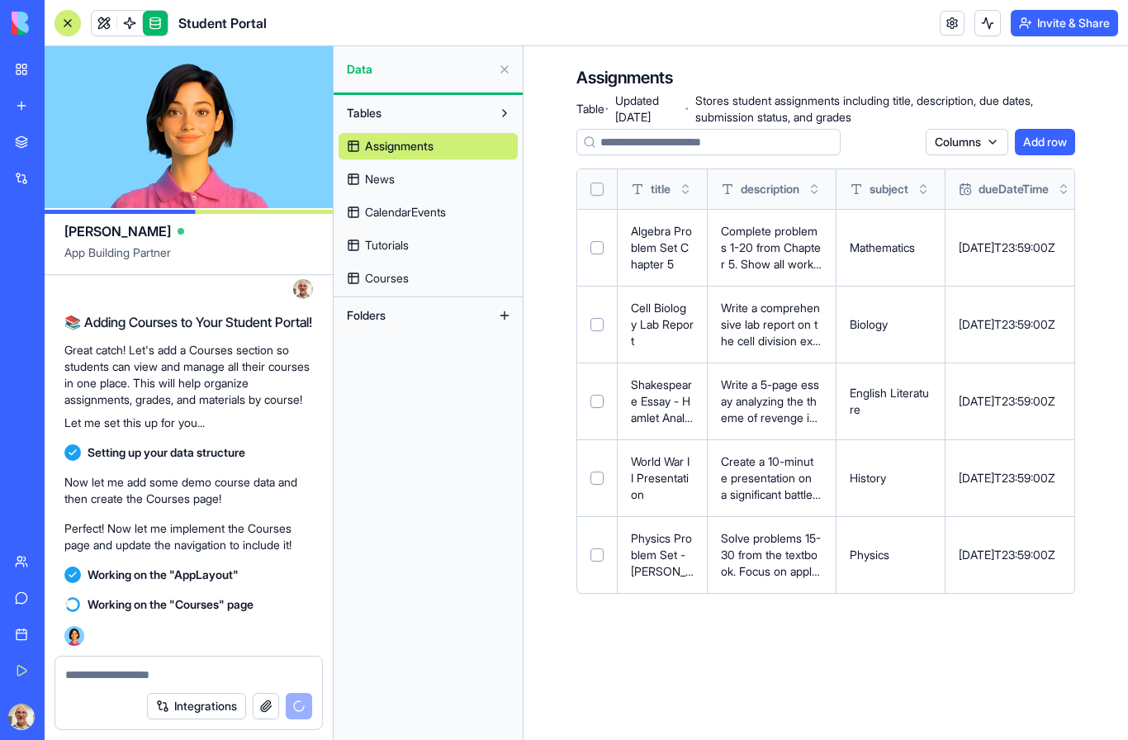
scroll to position [1313, 0]
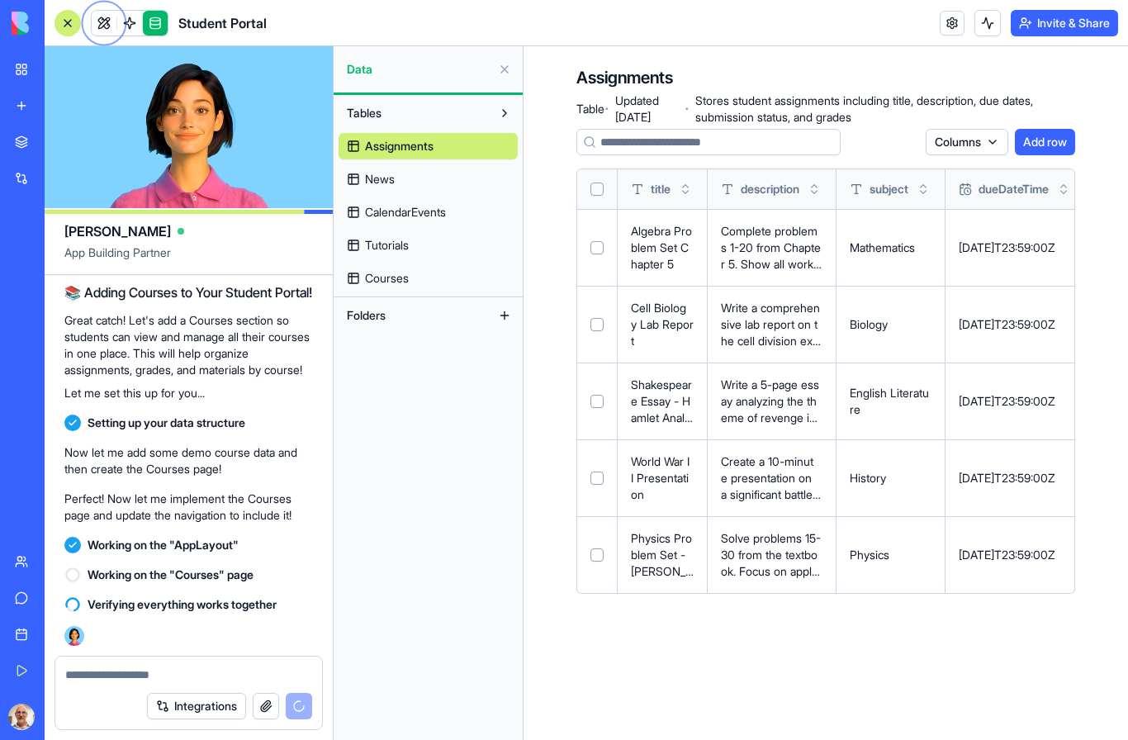
click at [374, 286] on link "Courses" at bounding box center [427, 278] width 179 height 26
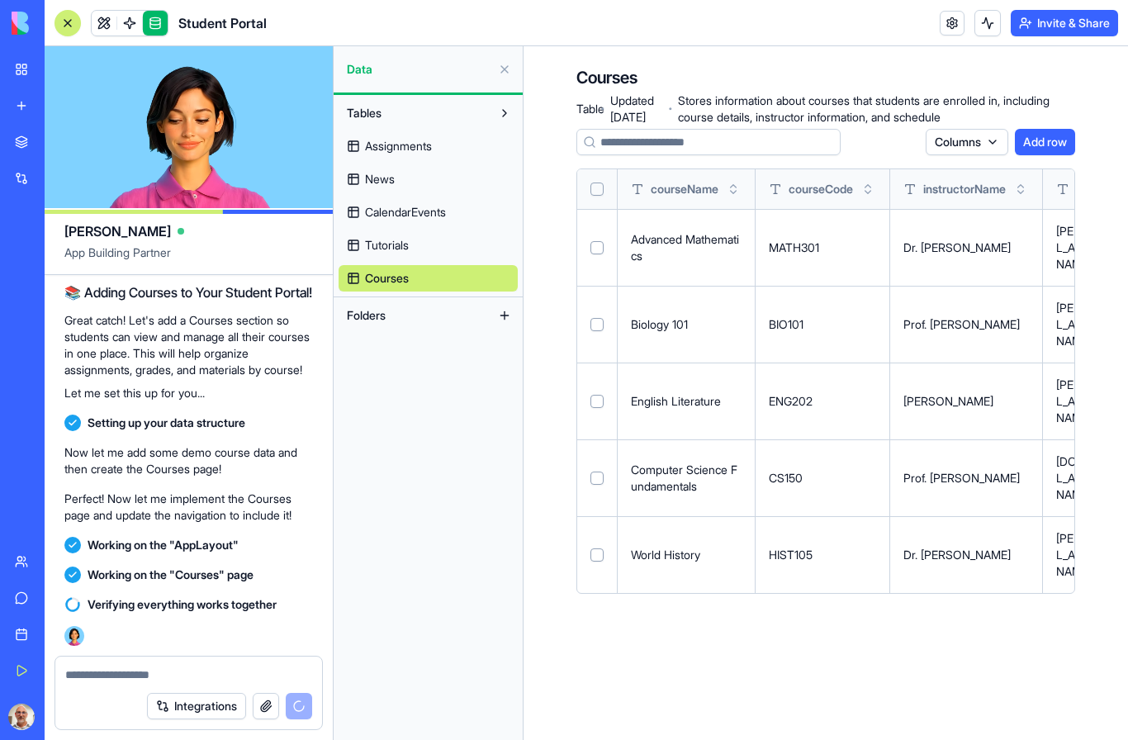
click at [151, 28] on link at bounding box center [155, 23] width 25 height 25
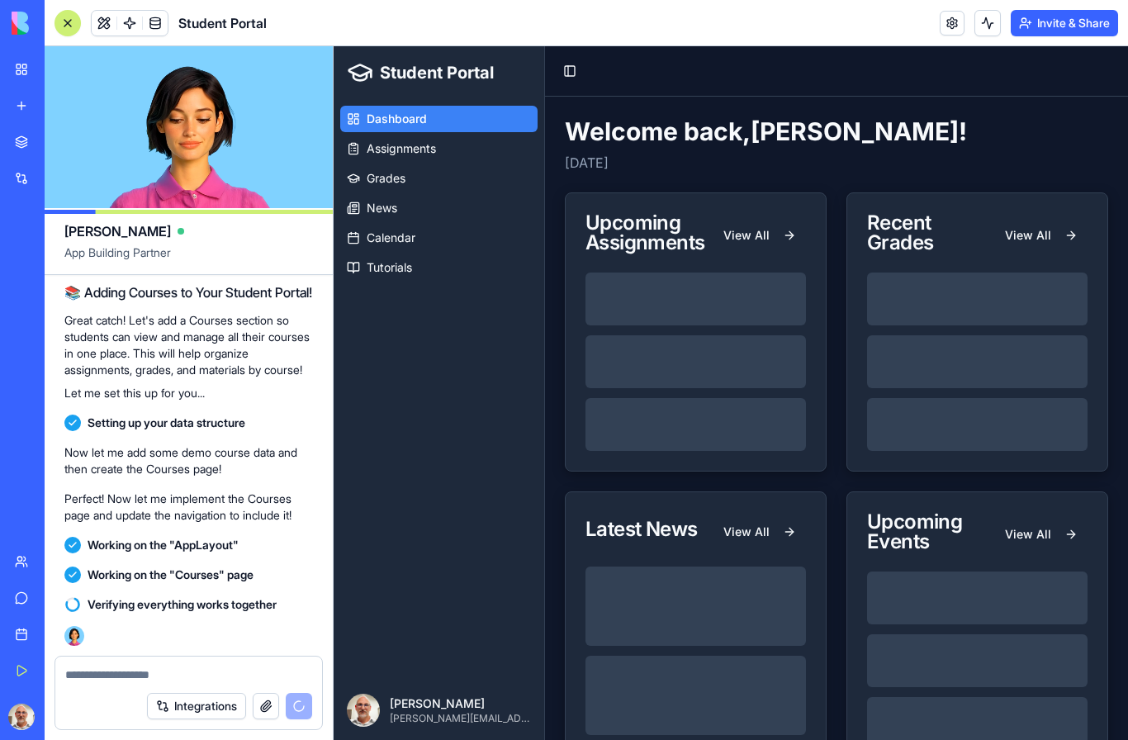
click at [124, 27] on link at bounding box center [129, 23] width 25 height 25
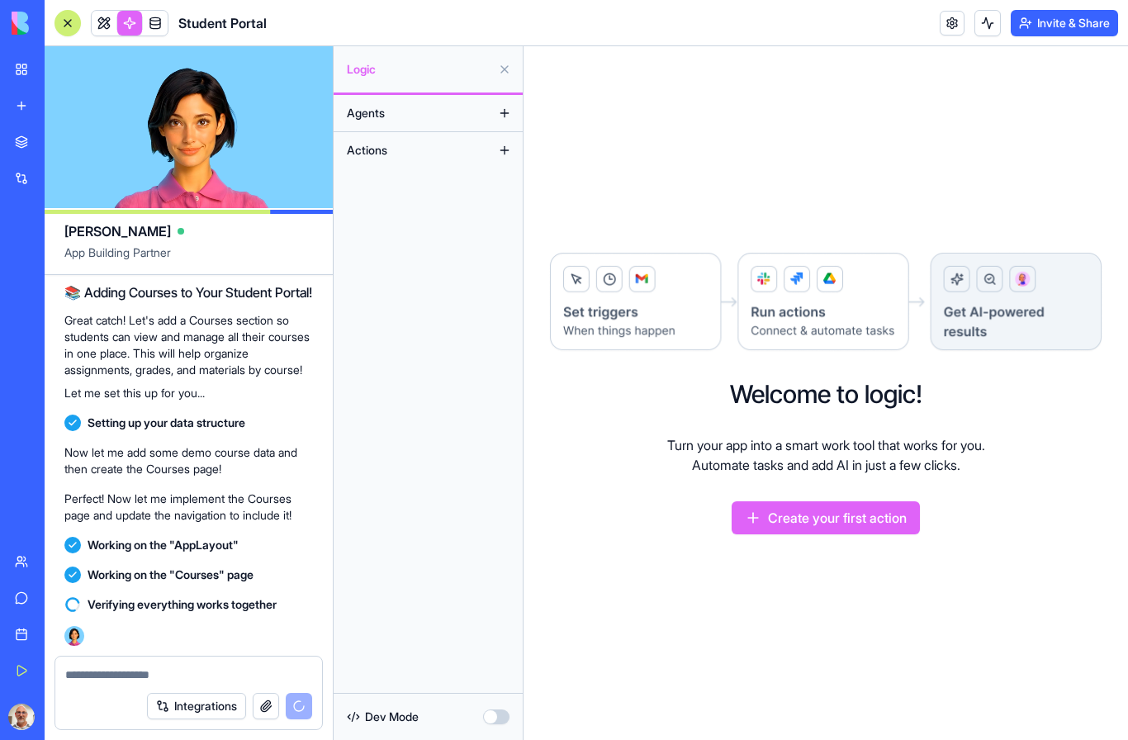
click at [125, 26] on link at bounding box center [129, 23] width 25 height 25
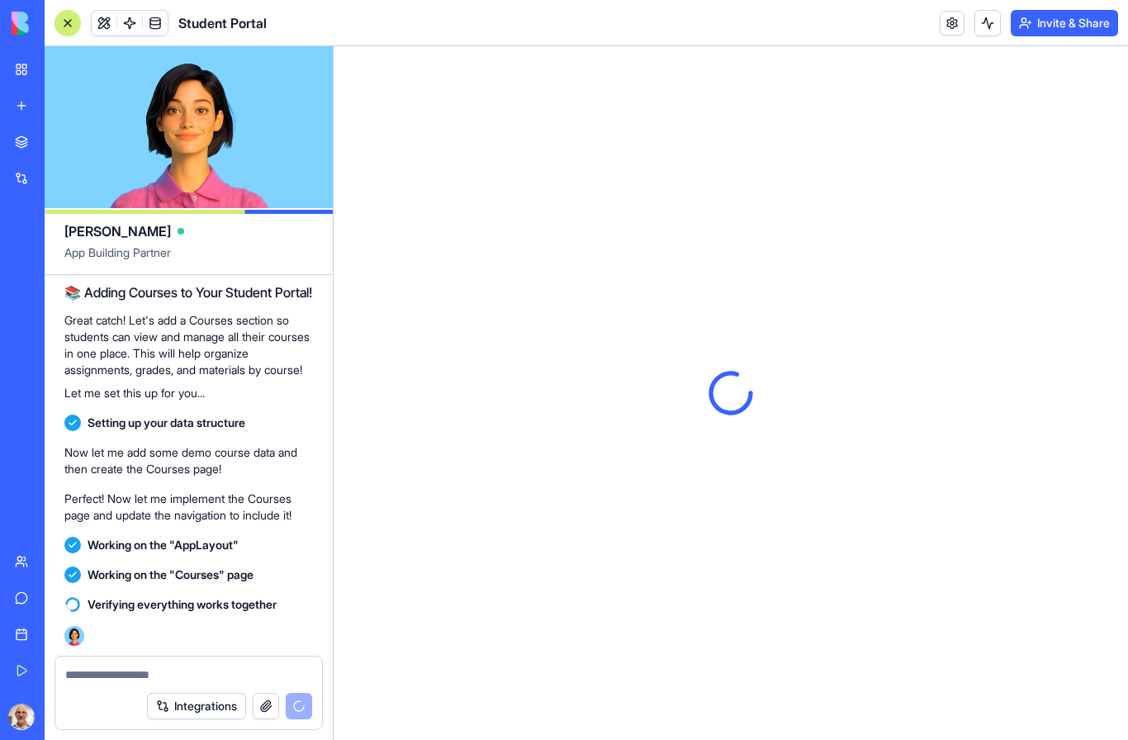
click at [102, 24] on button at bounding box center [104, 23] width 25 height 25
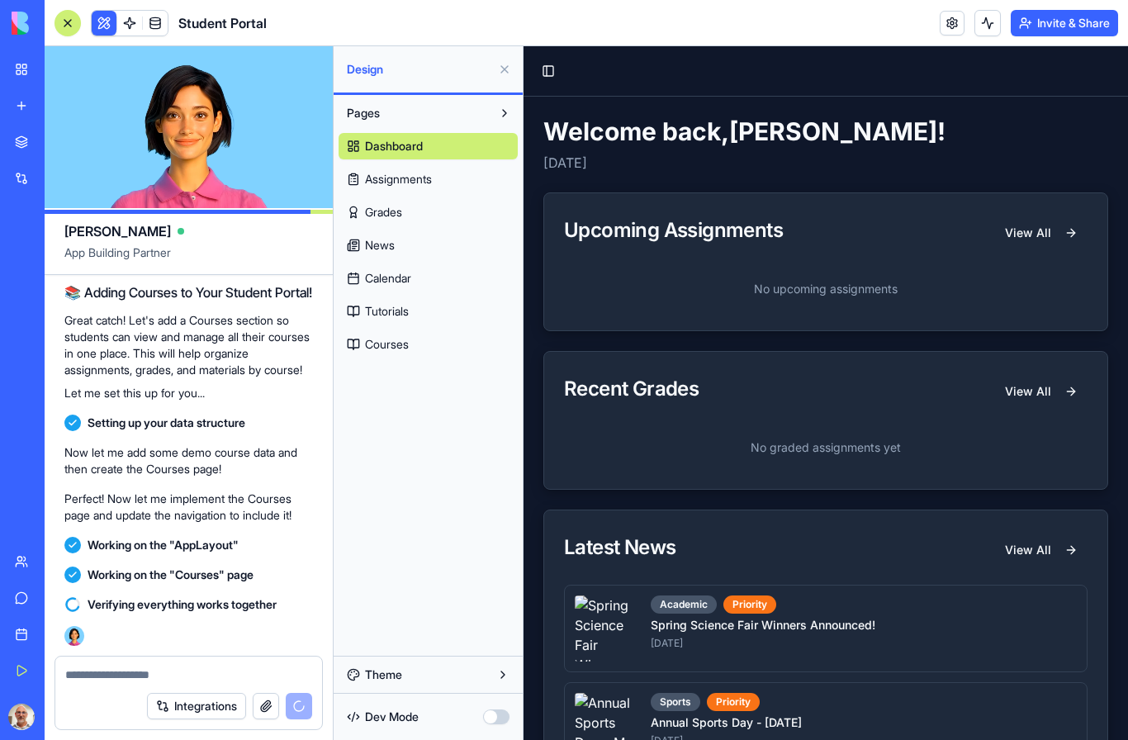
click at [104, 26] on button at bounding box center [104, 23] width 25 height 25
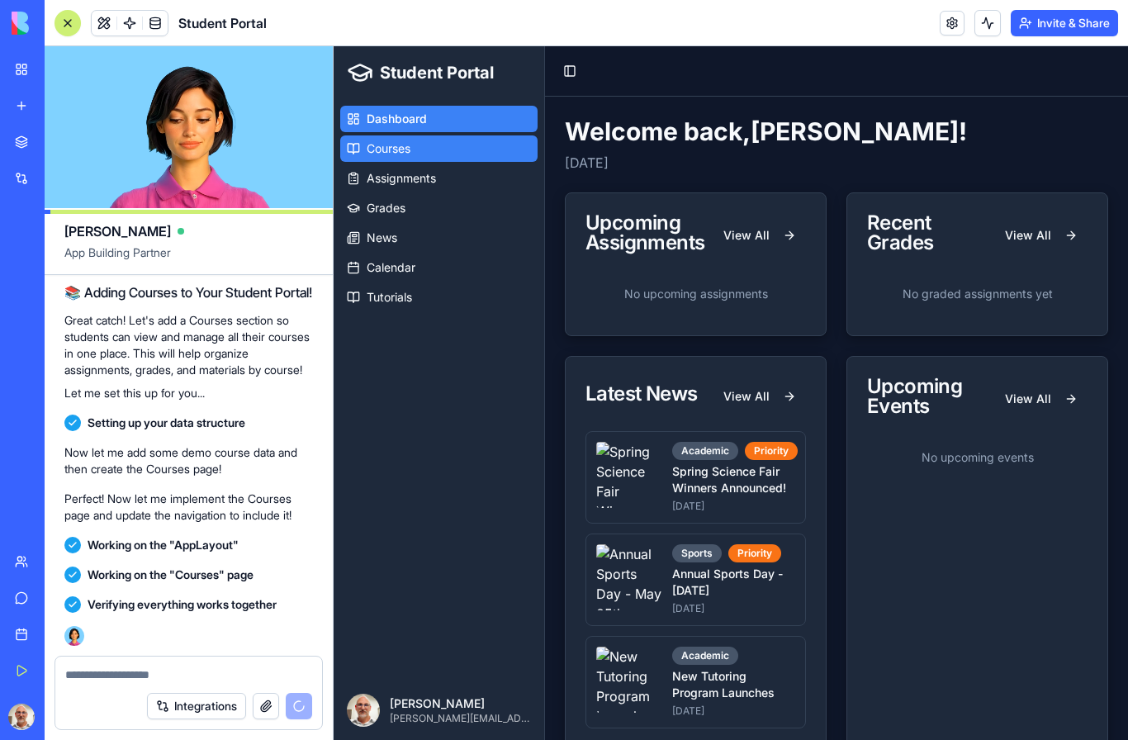
click at [371, 150] on span "Courses" at bounding box center [389, 148] width 44 height 17
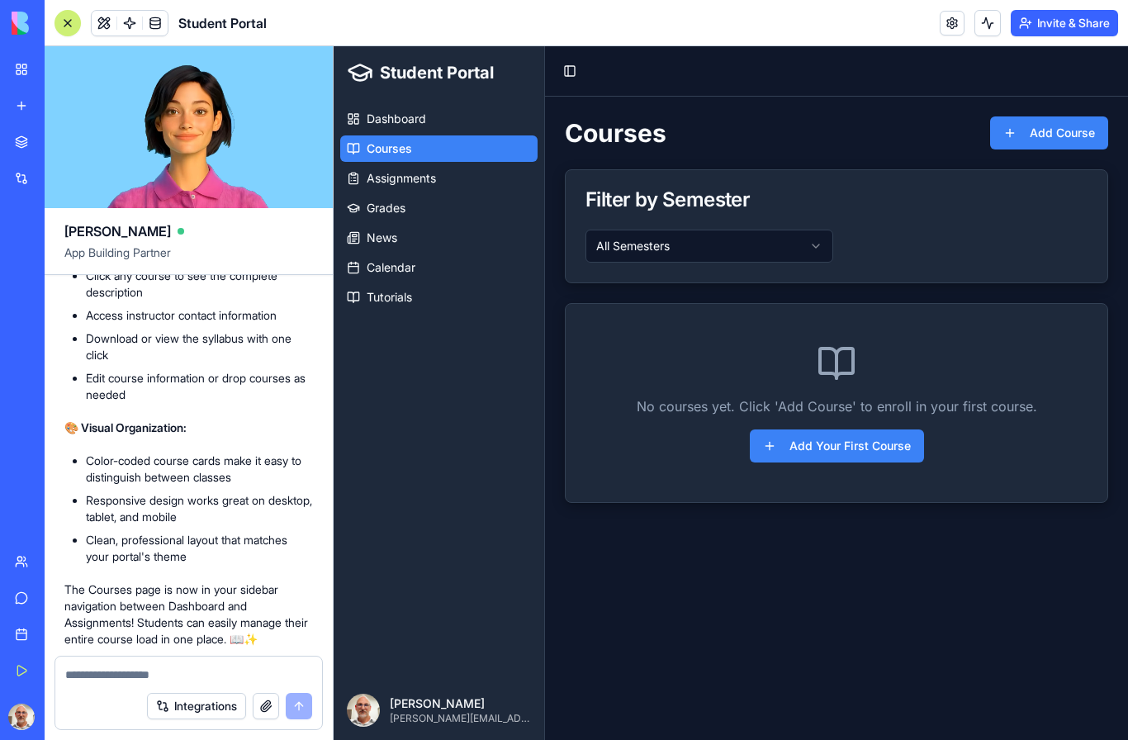
scroll to position [1929, 0]
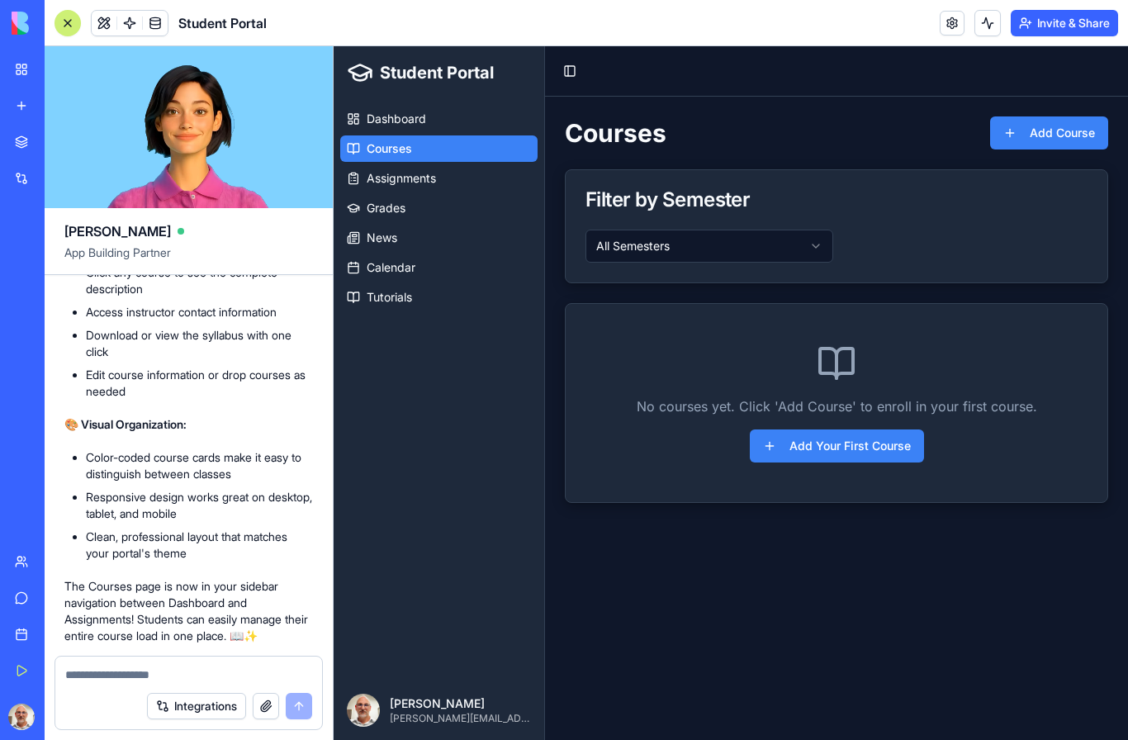
click at [62, 26] on div at bounding box center [67, 23] width 13 height 13
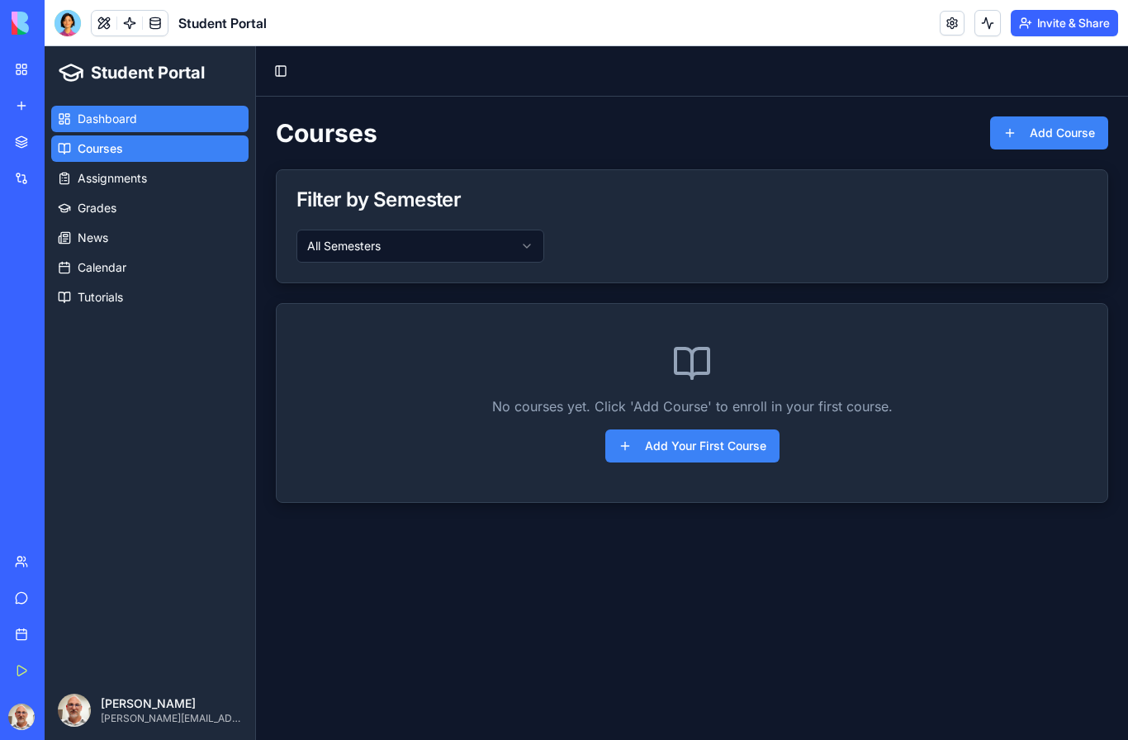
click at [97, 120] on span "Dashboard" at bounding box center [107, 119] width 59 height 17
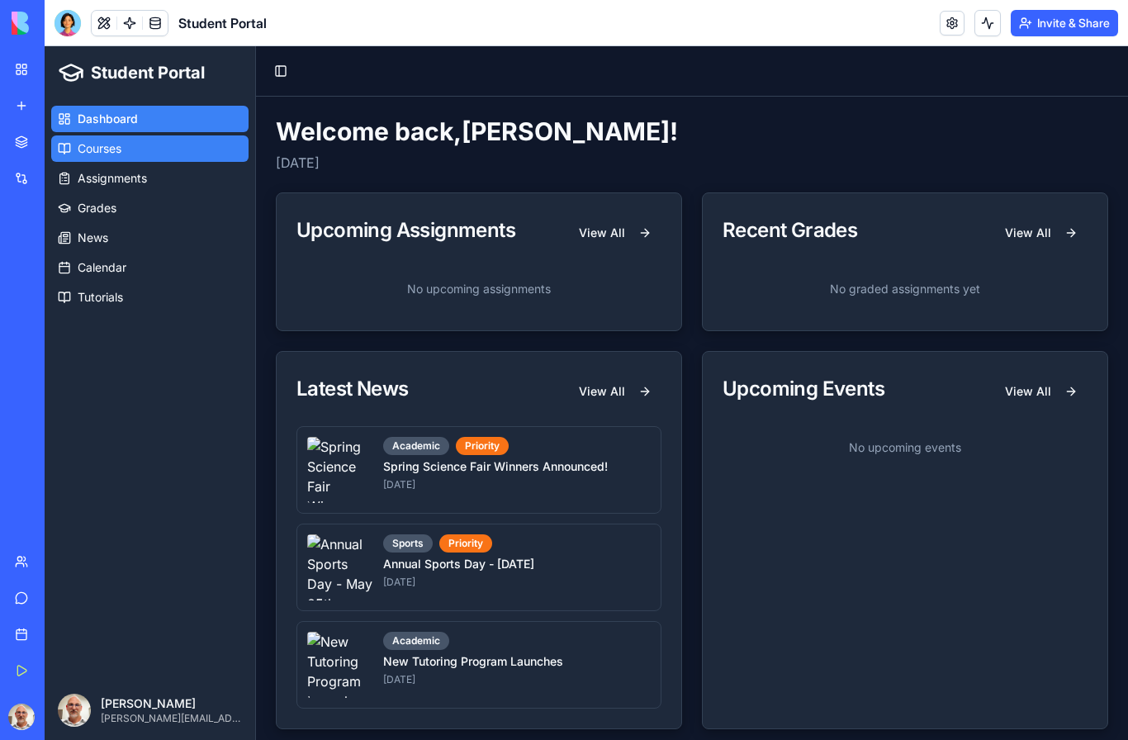
click at [86, 154] on span "Courses" at bounding box center [100, 148] width 44 height 17
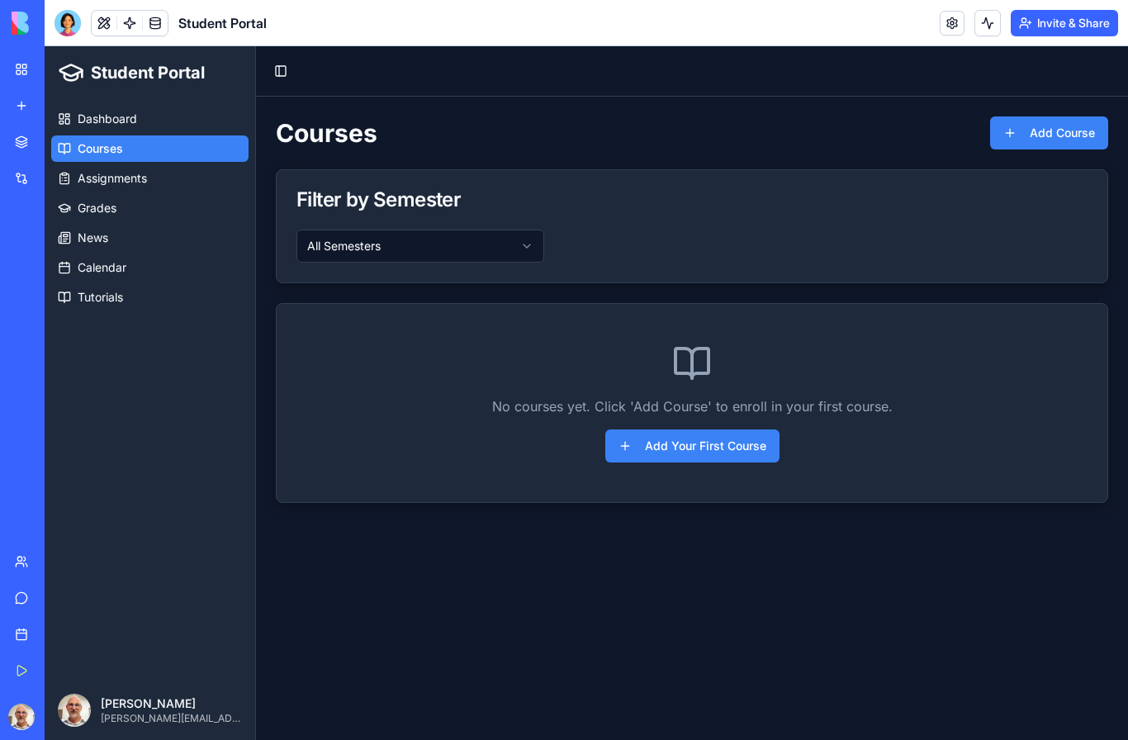
click at [341, 259] on button "All Semesters" at bounding box center [420, 245] width 248 height 33
click at [341, 258] on html "Student Portal Dashboard Courses Assignments Grades News Calendar Tutorials [PE…" at bounding box center [586, 392] width 1083 height 693
click at [99, 188] on link "Assignments" at bounding box center [149, 178] width 197 height 26
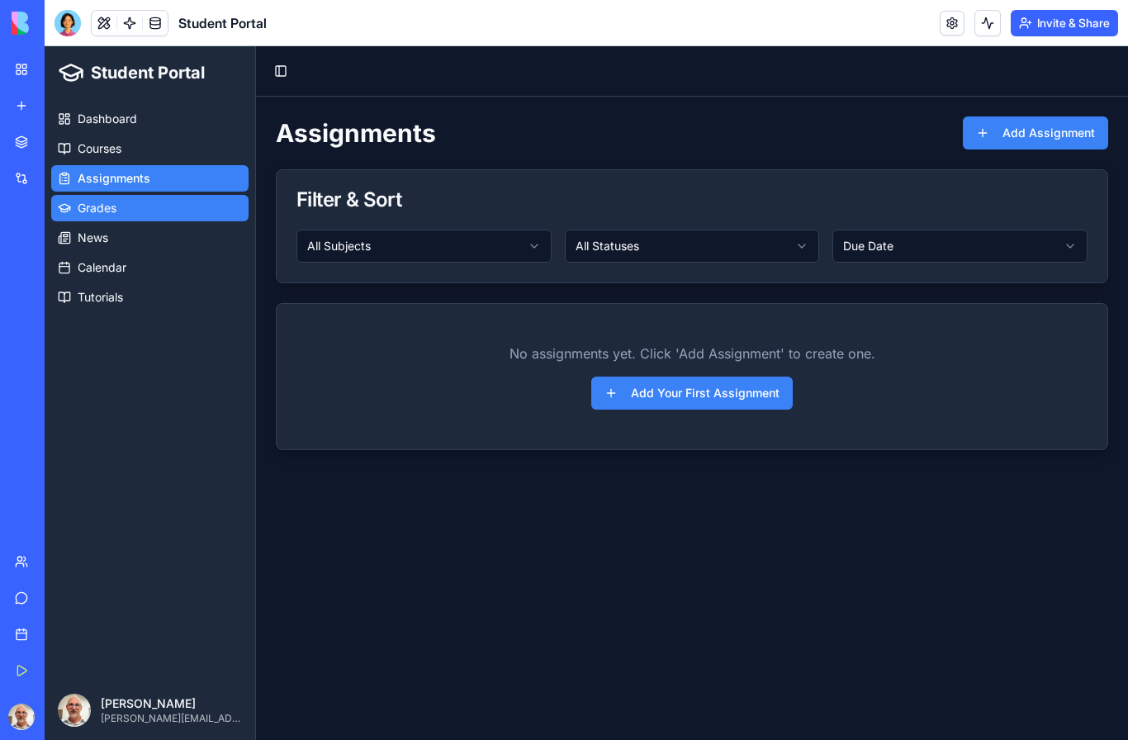
click at [102, 211] on span "Grades" at bounding box center [97, 208] width 39 height 17
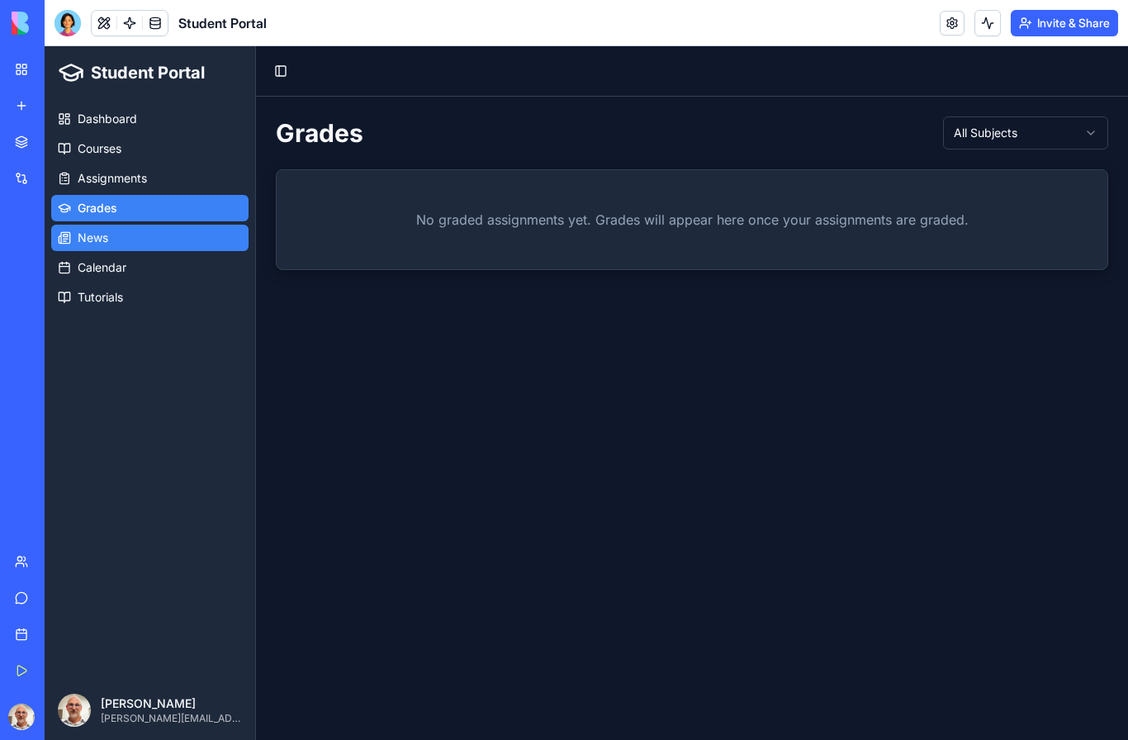
click at [93, 247] on link "News" at bounding box center [149, 238] width 197 height 26
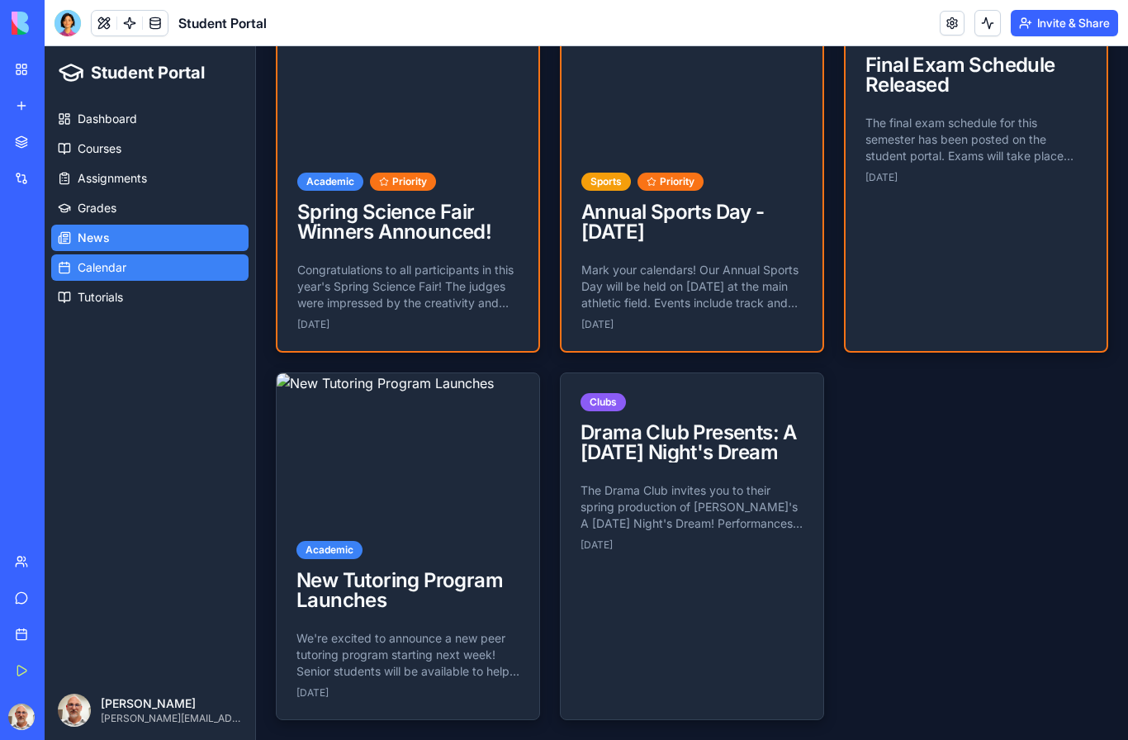
click at [84, 278] on link "Calendar" at bounding box center [149, 267] width 197 height 26
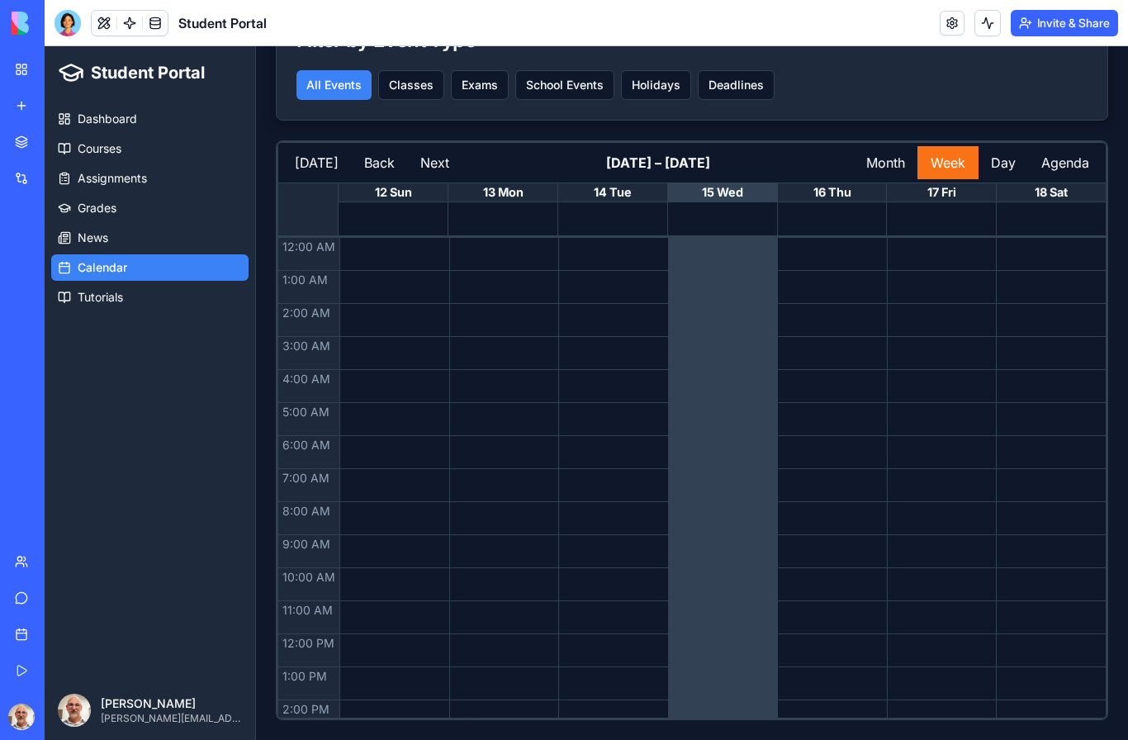
scroll to position [159, 0]
click at [101, 302] on span "Tutorials" at bounding box center [100, 297] width 45 height 17
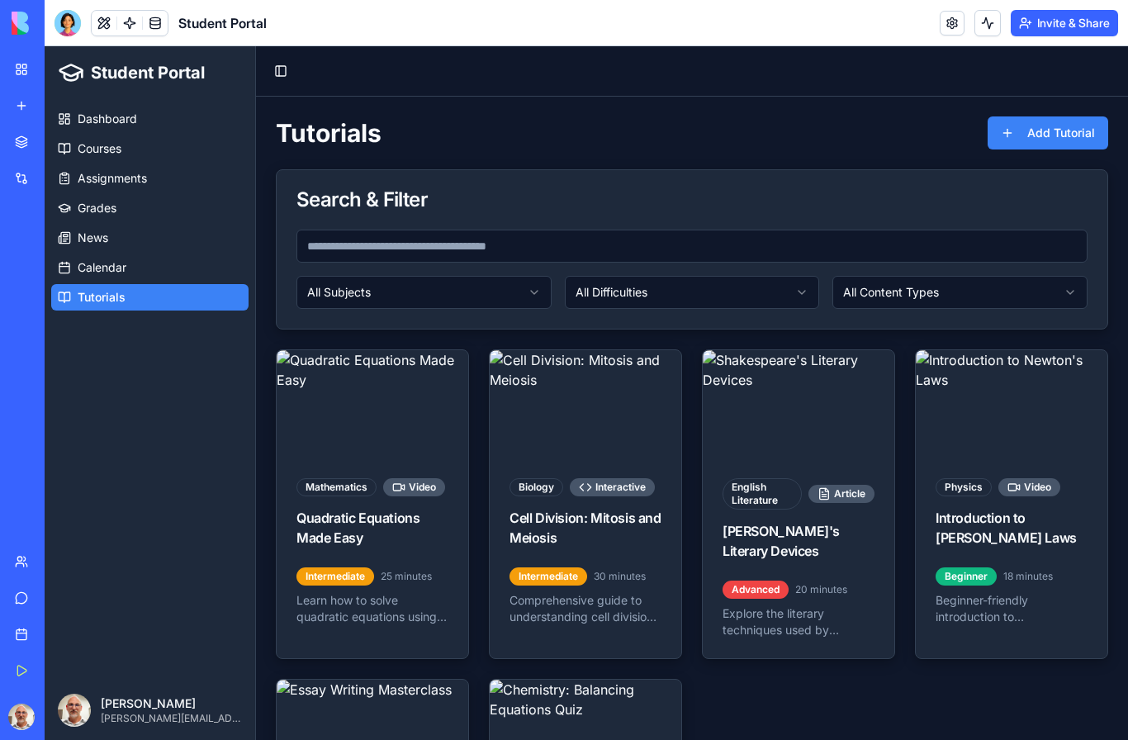
click at [24, 80] on link "My Workspace" at bounding box center [38, 69] width 66 height 33
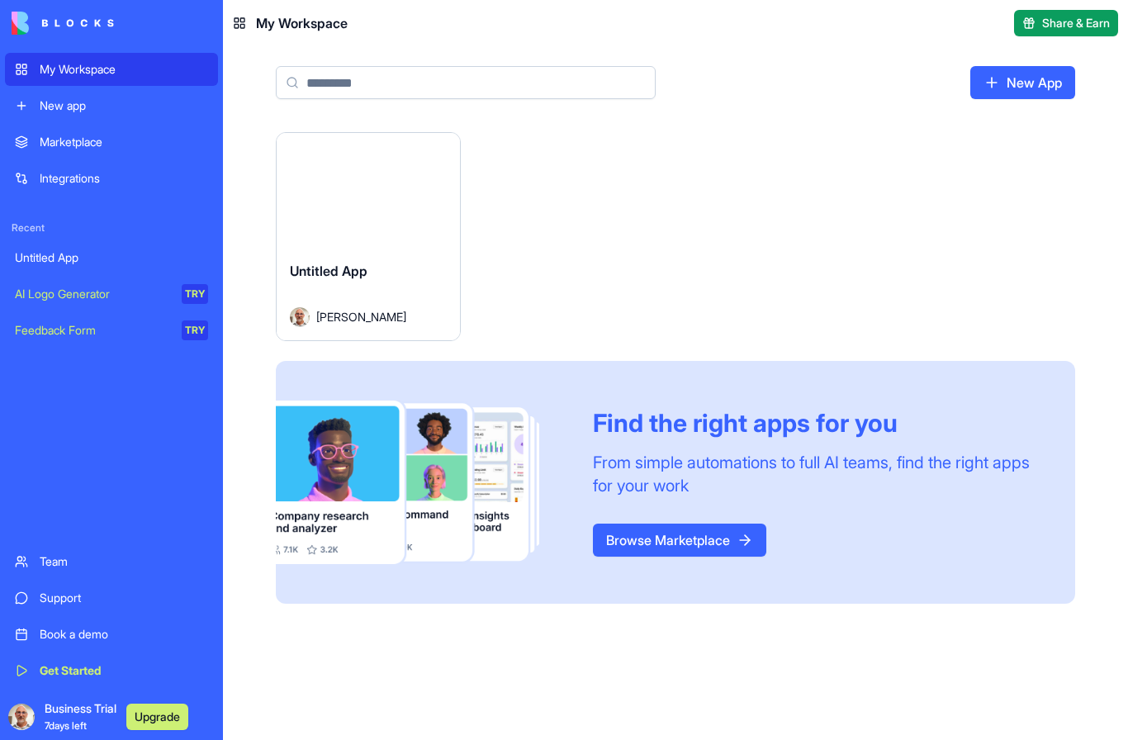
click at [34, 261] on div "Untitled App" at bounding box center [111, 257] width 193 height 17
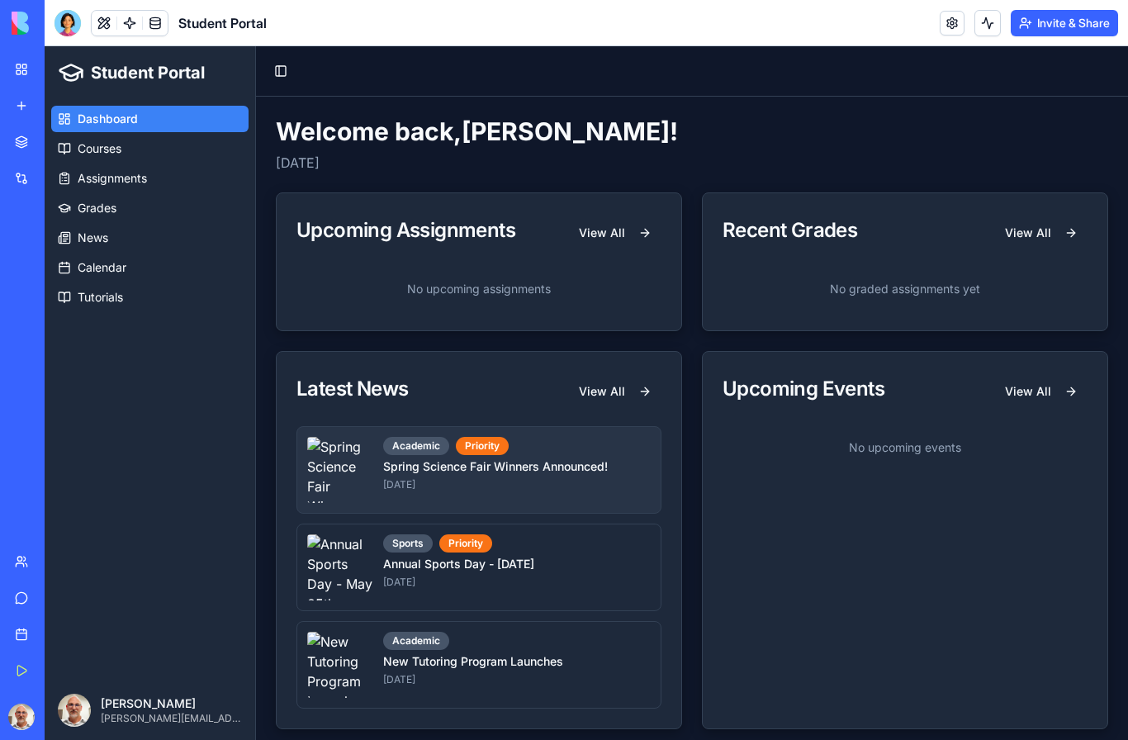
click at [371, 486] on img at bounding box center [340, 470] width 66 height 66
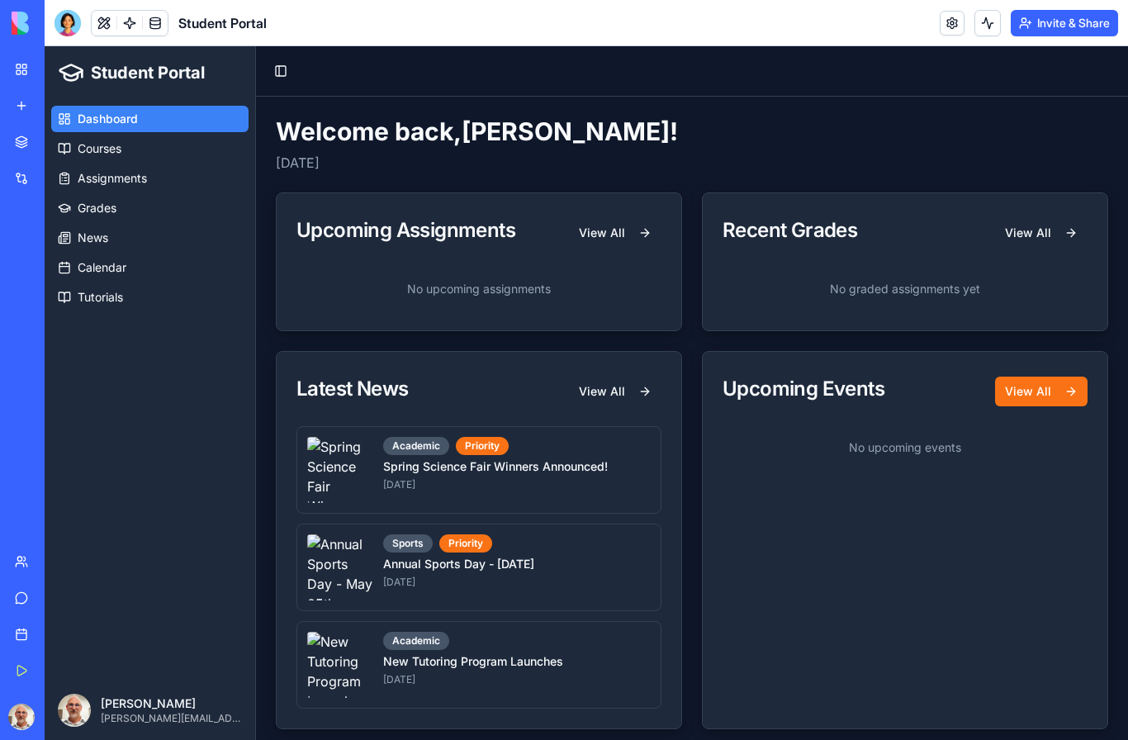
click at [1029, 387] on button "View All" at bounding box center [1041, 391] width 92 height 30
click at [608, 378] on button "View All" at bounding box center [615, 391] width 92 height 30
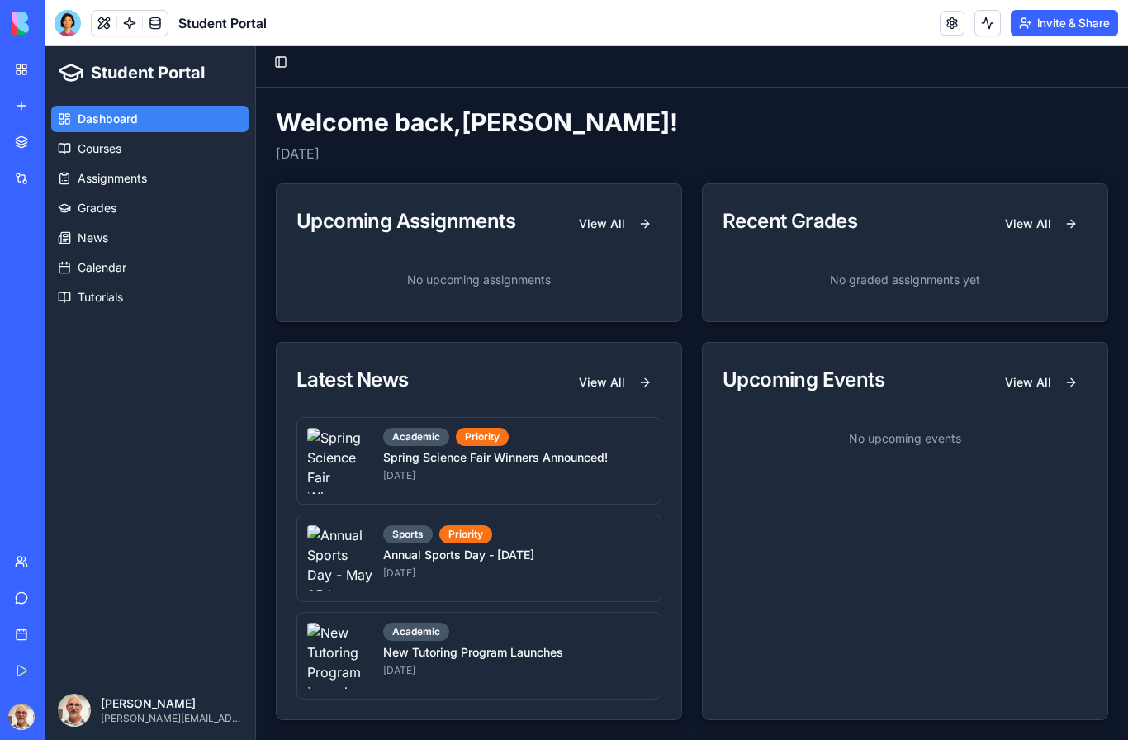
scroll to position [9, 0]
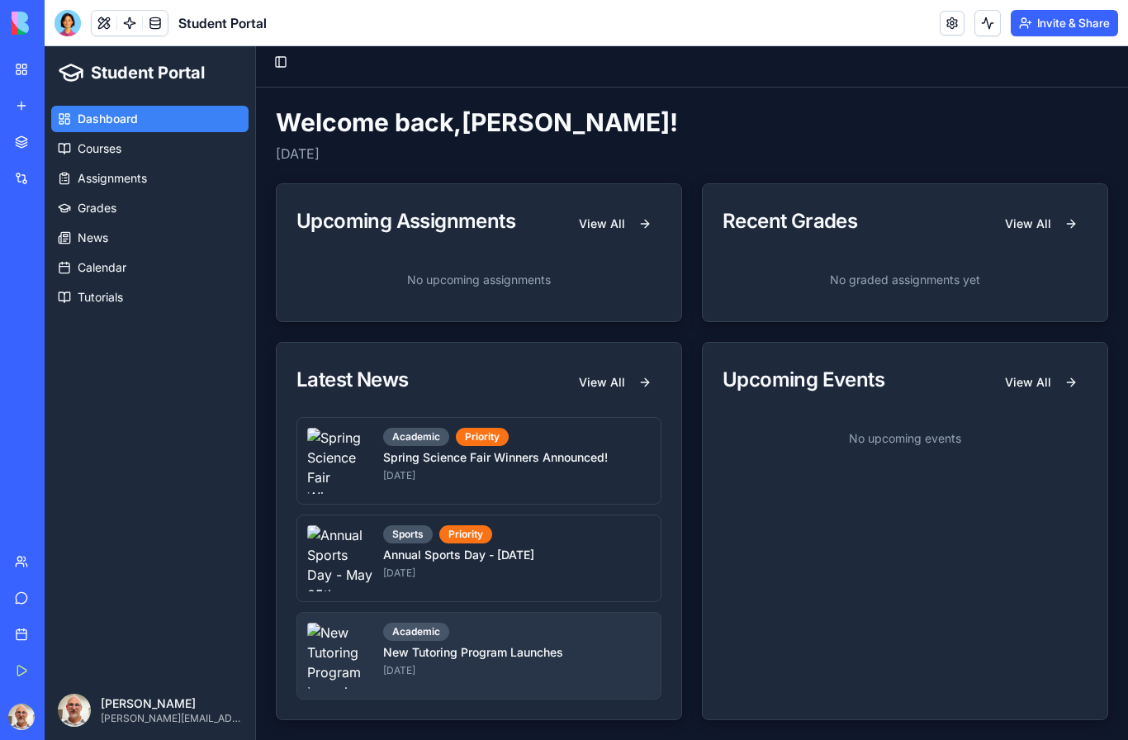
click at [537, 652] on p "New Tutoring Program Launches" at bounding box center [516, 652] width 267 height 17
click at [536, 643] on div "Academic New Tutoring Program Launches [DATE]" at bounding box center [516, 655] width 267 height 66
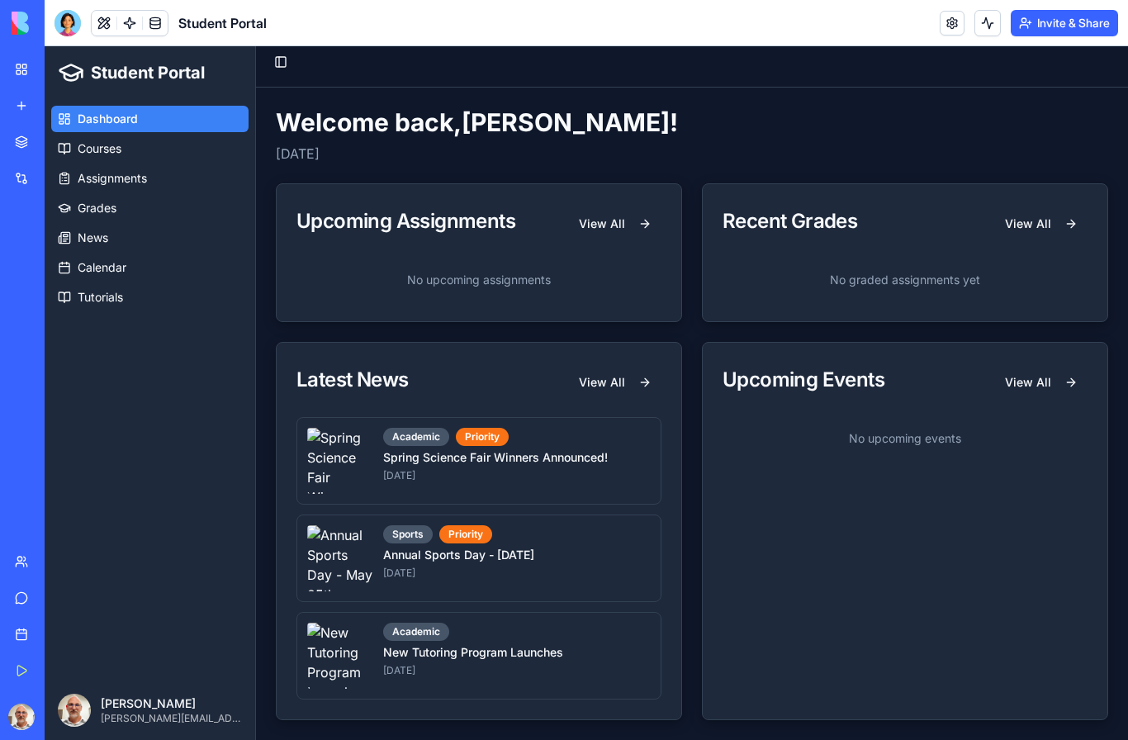
click at [23, 674] on link "Get Started" at bounding box center [38, 670] width 66 height 33
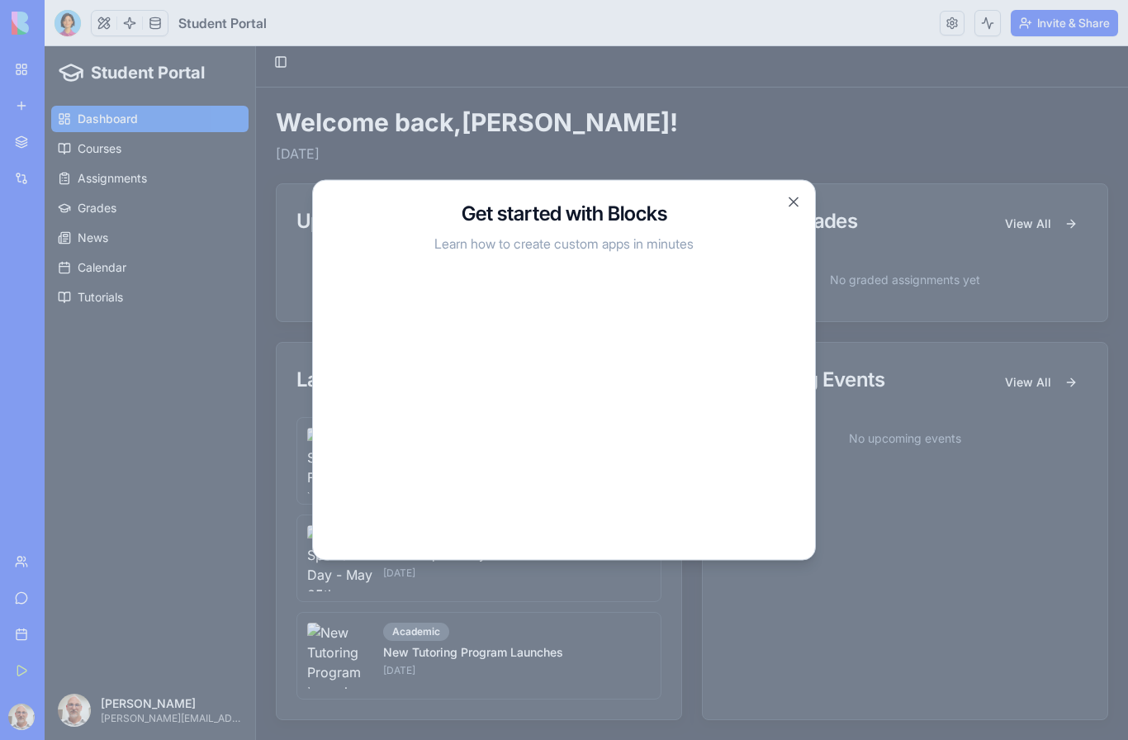
click at [800, 205] on button "Close" at bounding box center [793, 202] width 17 height 17
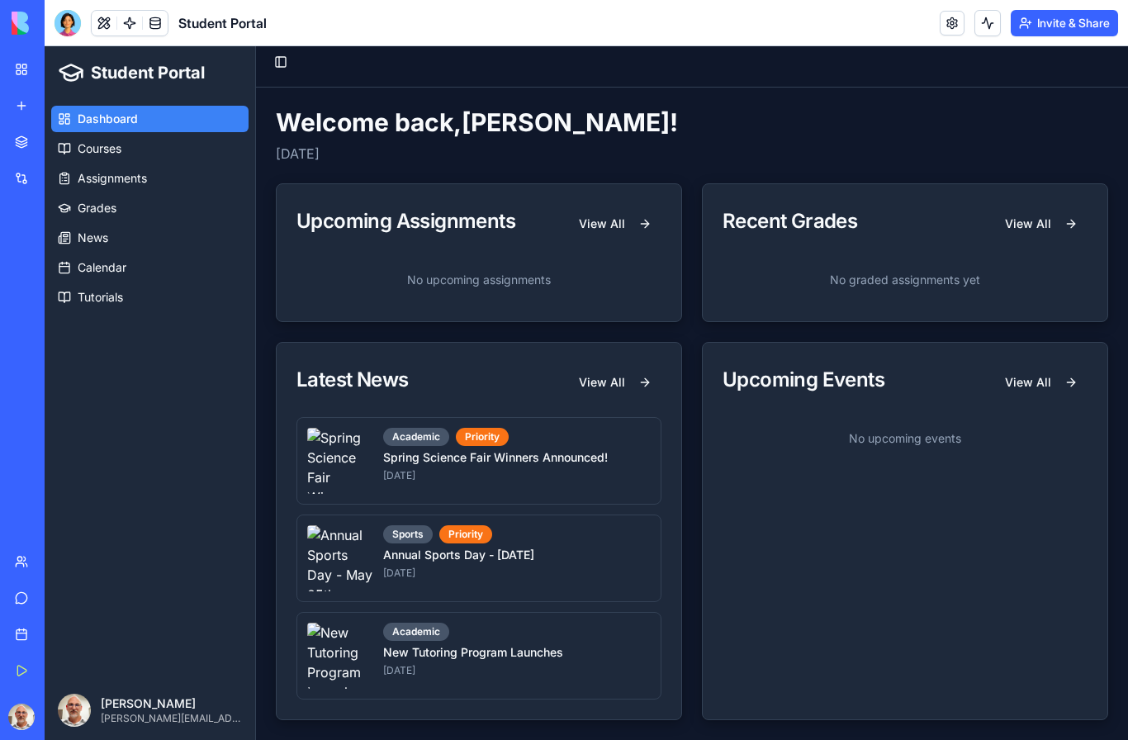
click at [939, 28] on link at bounding box center [951, 23] width 25 height 25
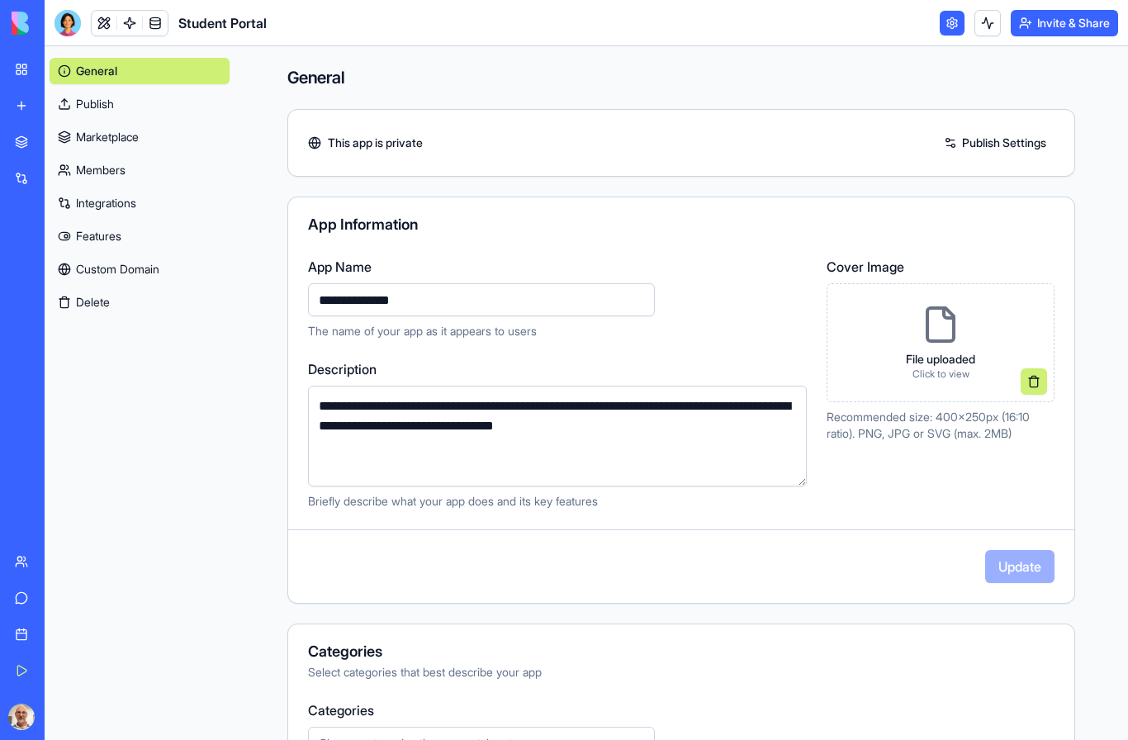
click at [74, 108] on link "Publish" at bounding box center [140, 104] width 180 height 26
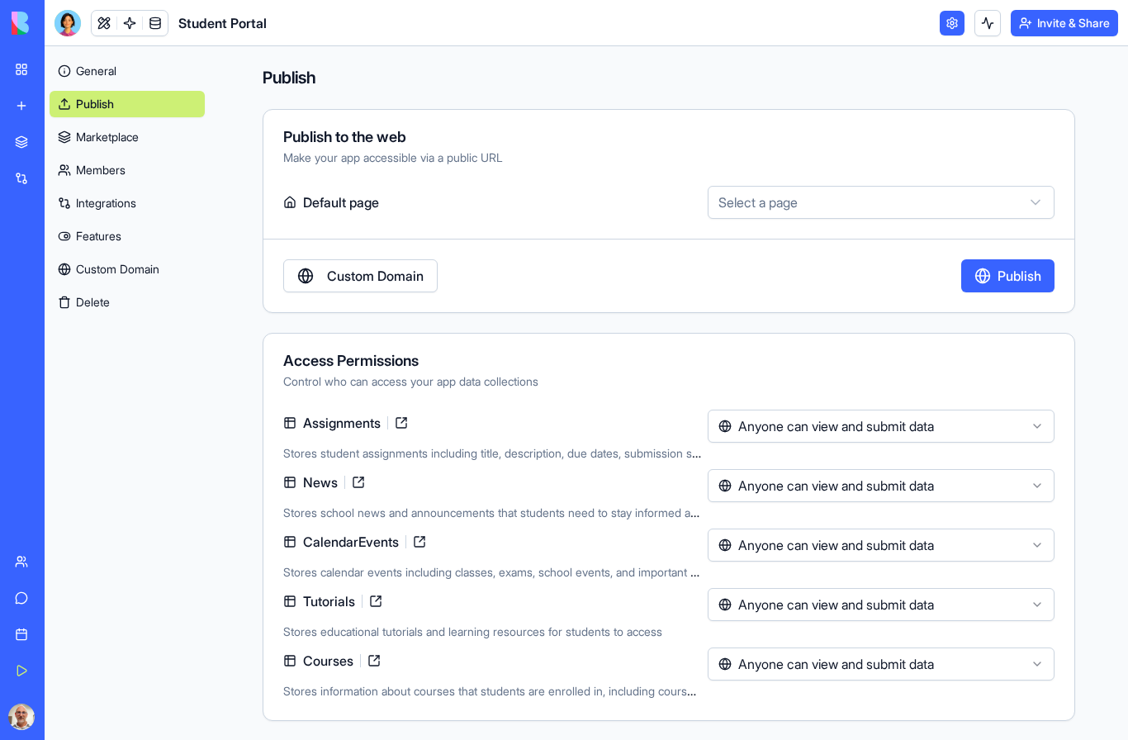
click at [86, 144] on link "Marketplace" at bounding box center [127, 137] width 155 height 26
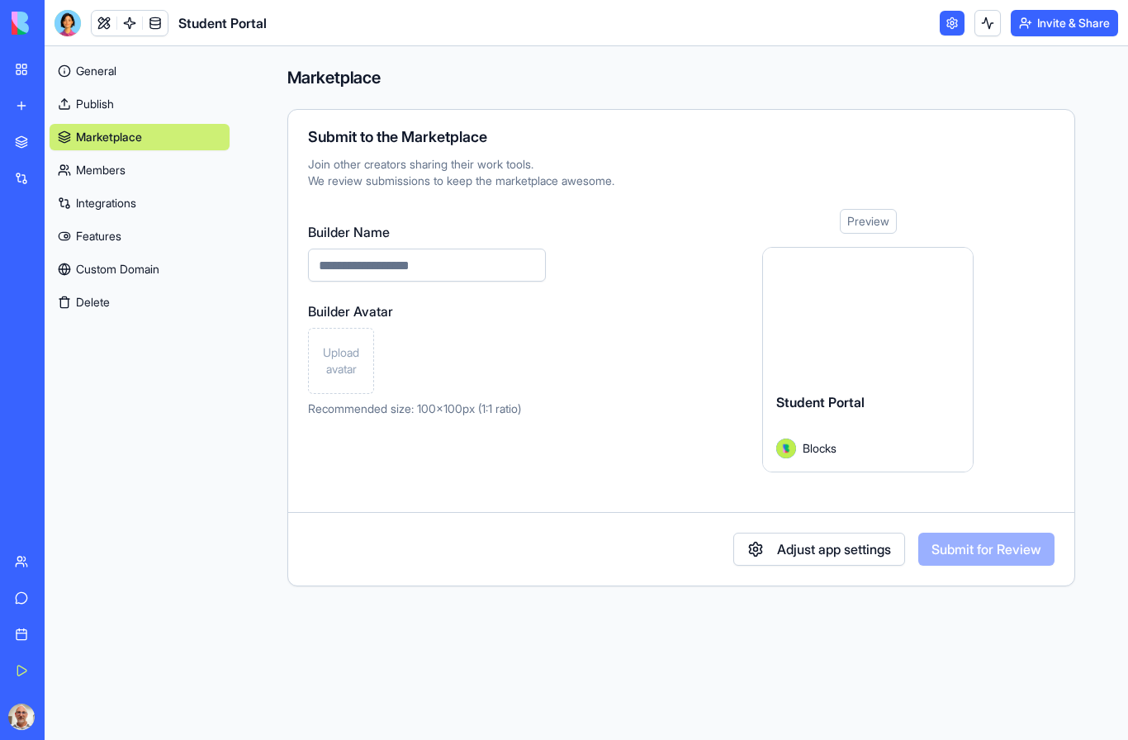
click at [88, 180] on link "Members" at bounding box center [140, 170] width 180 height 26
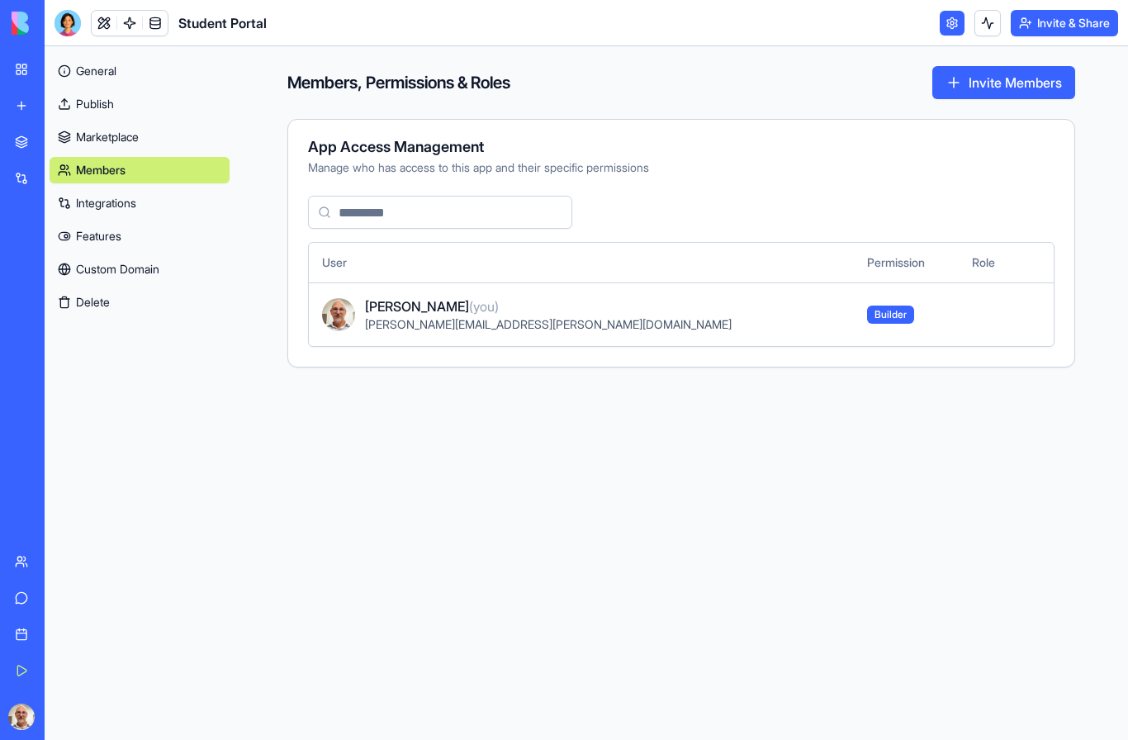
click at [108, 212] on link "Integrations" at bounding box center [140, 203] width 180 height 26
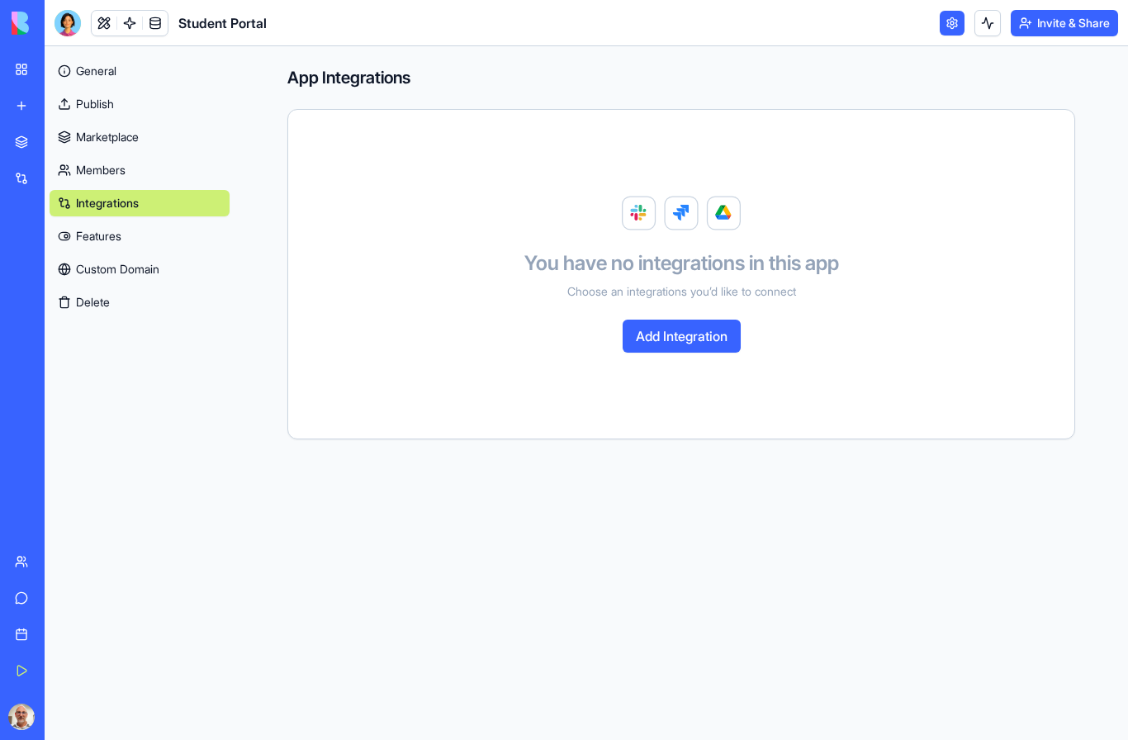
click at [713, 328] on button "Add Integration" at bounding box center [681, 335] width 118 height 33
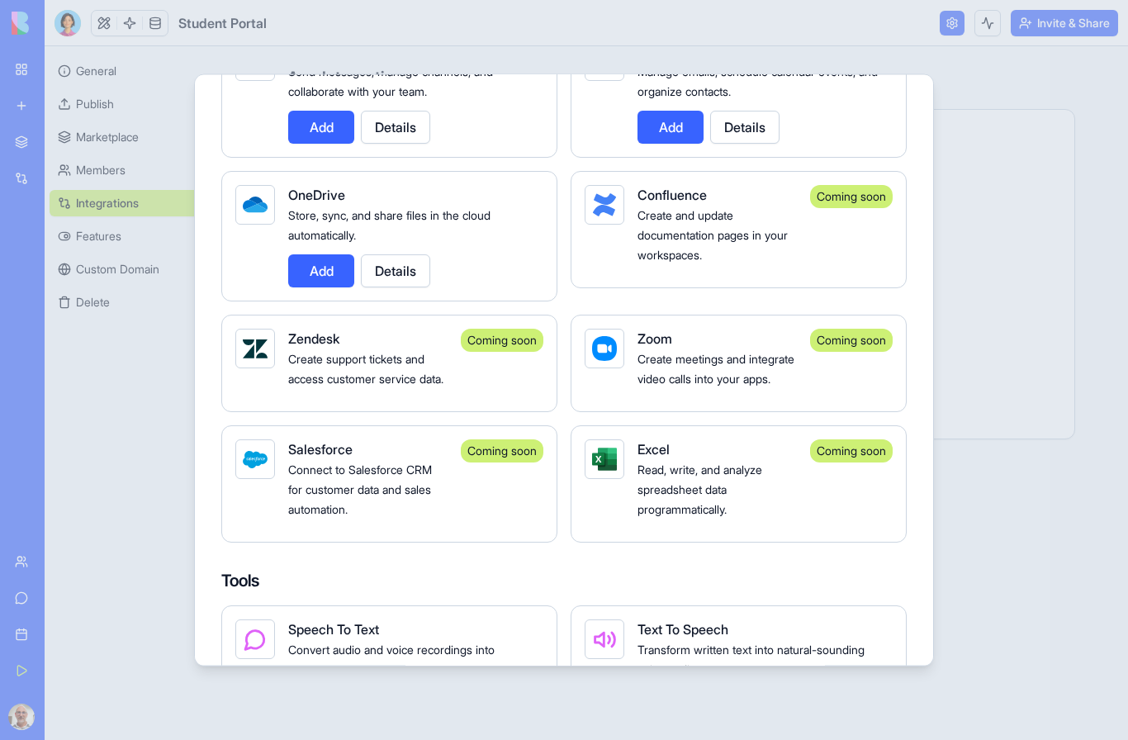
scroll to position [1774, 0]
click at [127, 421] on div at bounding box center [564, 370] width 1128 height 740
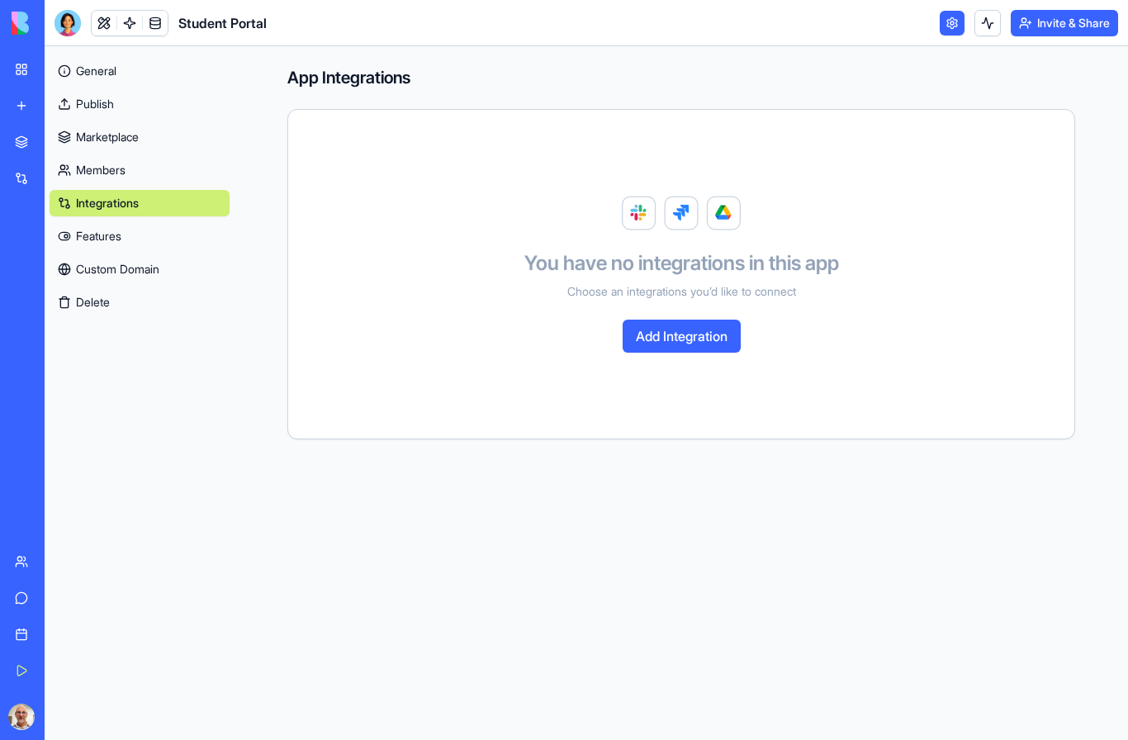
click at [94, 239] on link "Features" at bounding box center [140, 236] width 180 height 26
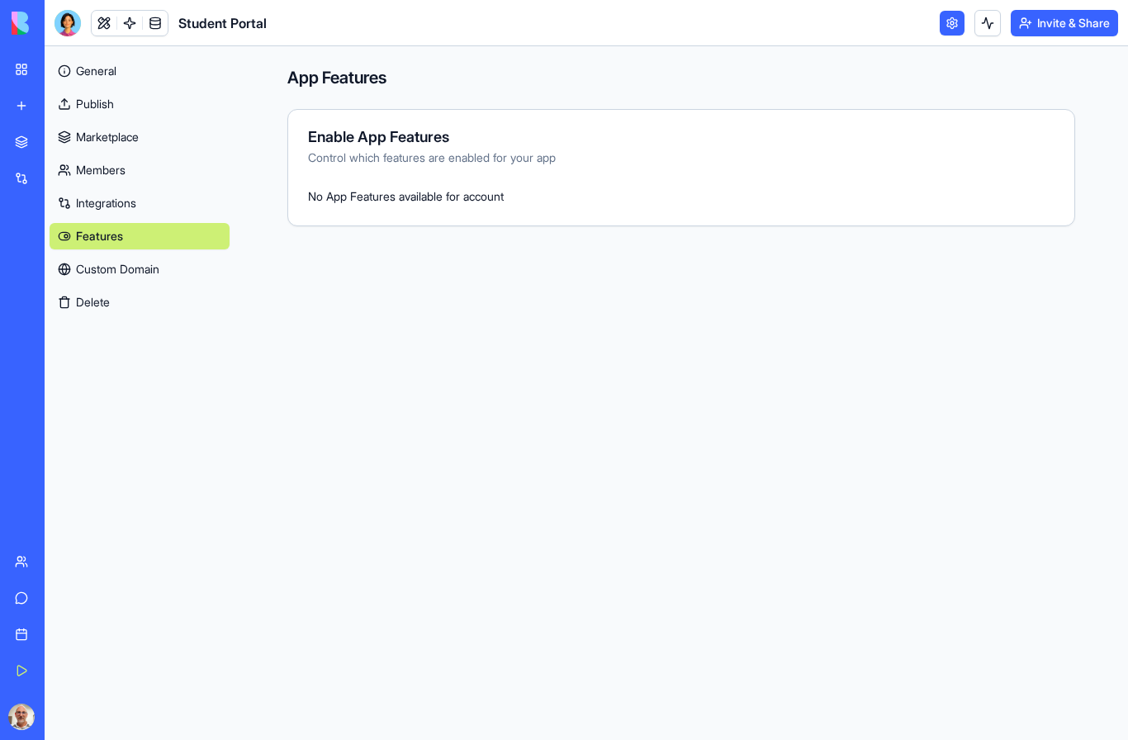
click at [94, 273] on link "Custom Domain" at bounding box center [140, 269] width 180 height 26
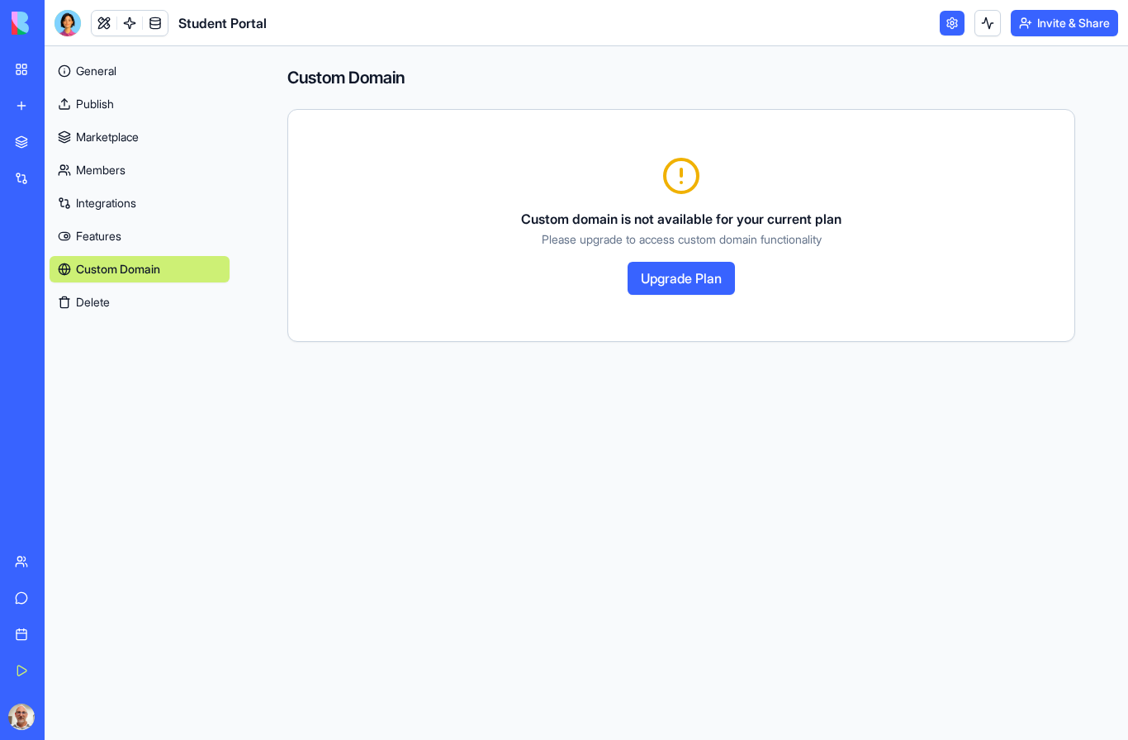
click at [88, 304] on button "Delete" at bounding box center [140, 302] width 180 height 26
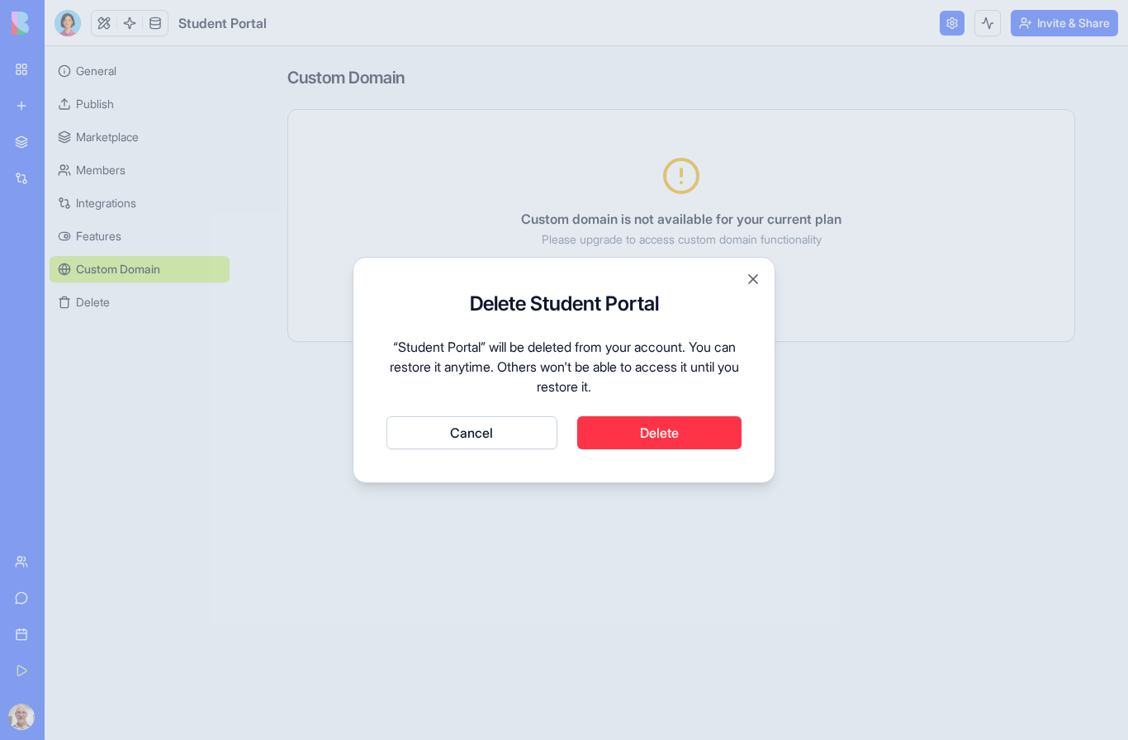
click at [483, 428] on button "Cancel" at bounding box center [471, 432] width 171 height 33
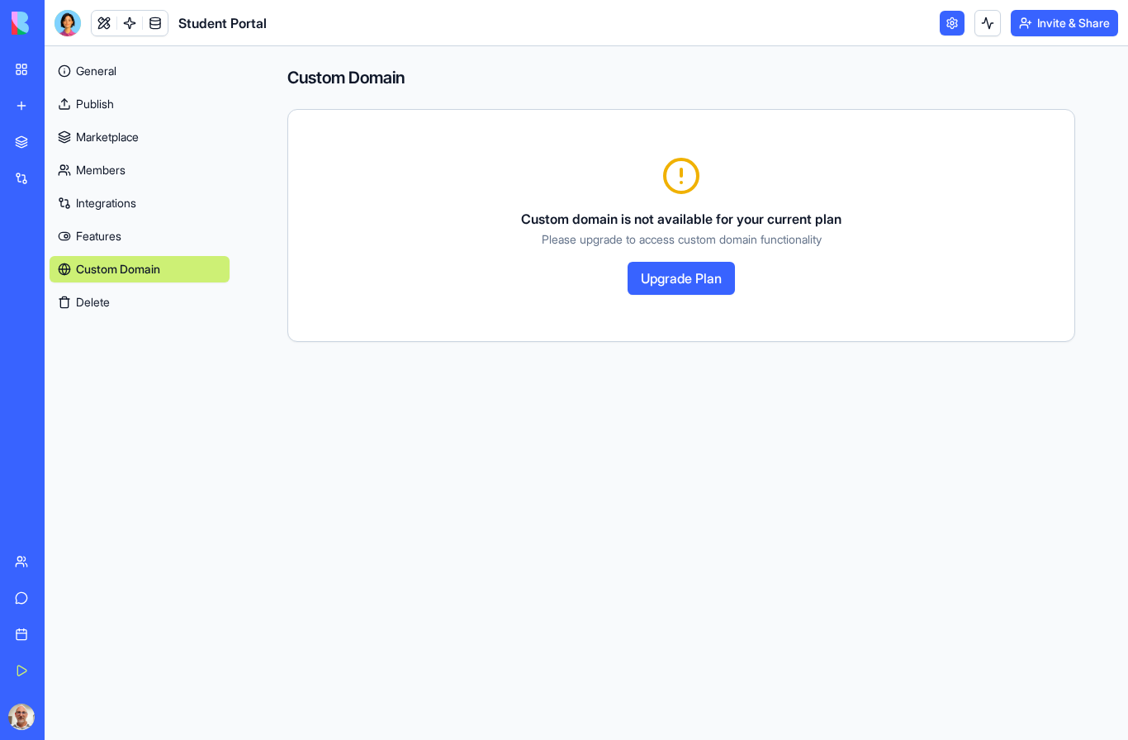
click at [73, 17] on div at bounding box center [67, 23] width 26 height 26
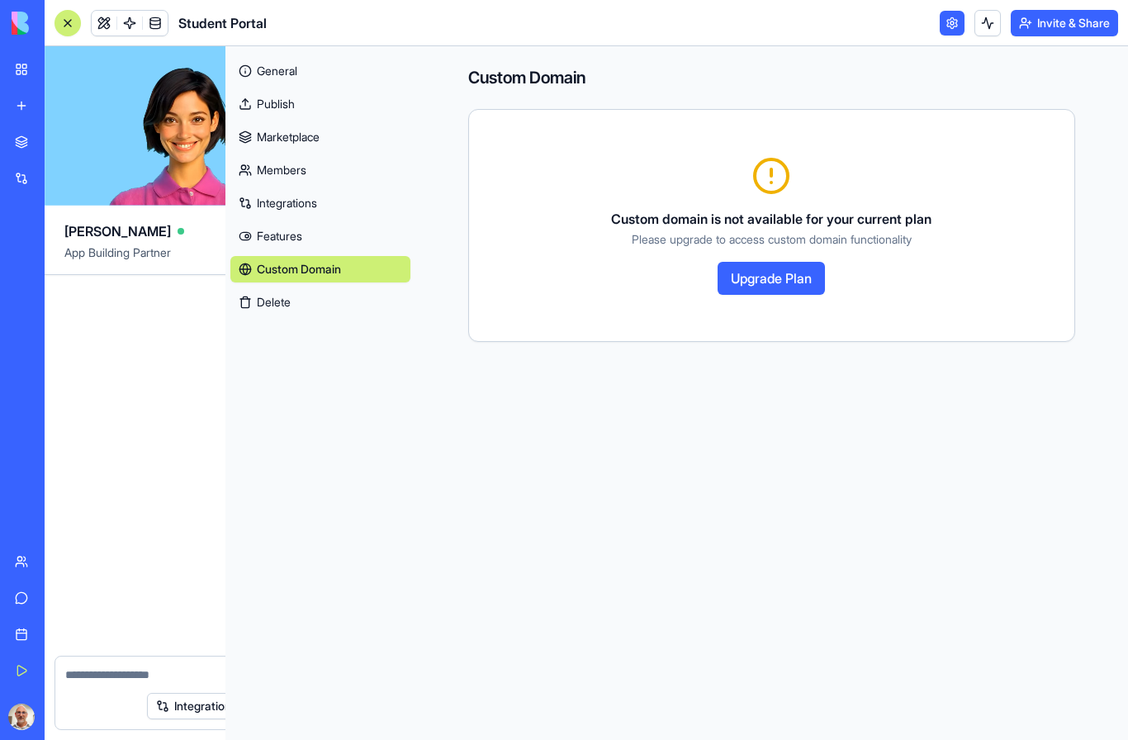
scroll to position [2027, 0]
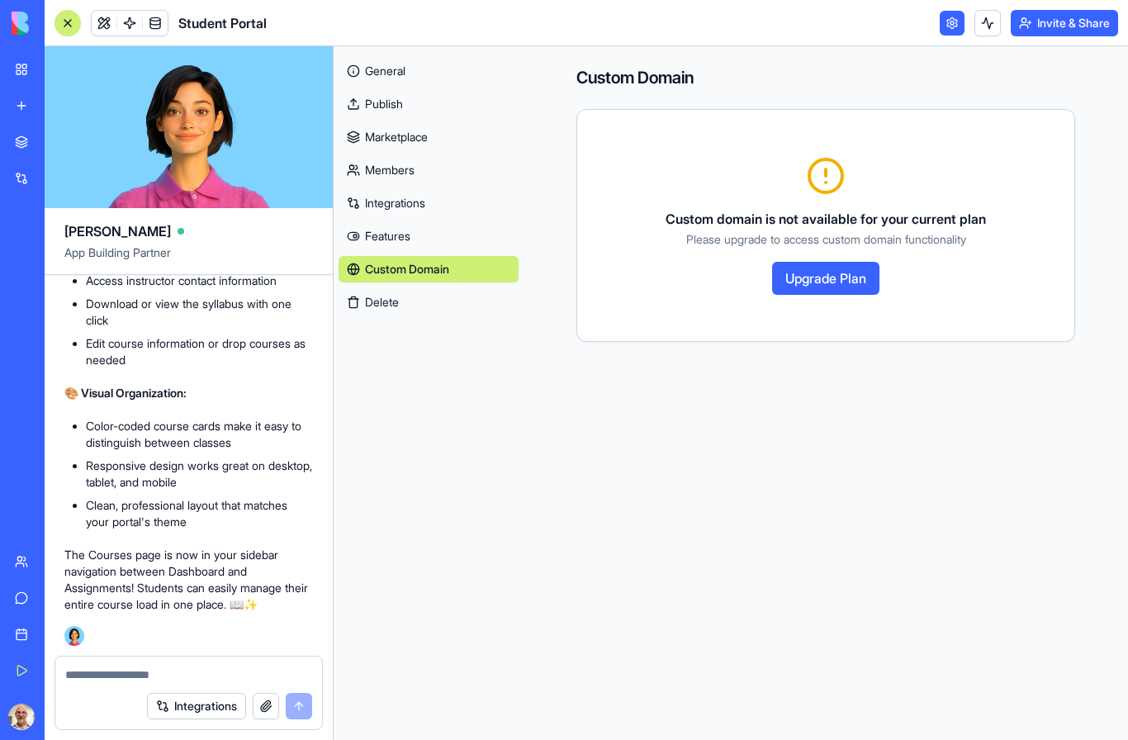
click at [395, 58] on link "General" at bounding box center [428, 71] width 180 height 26
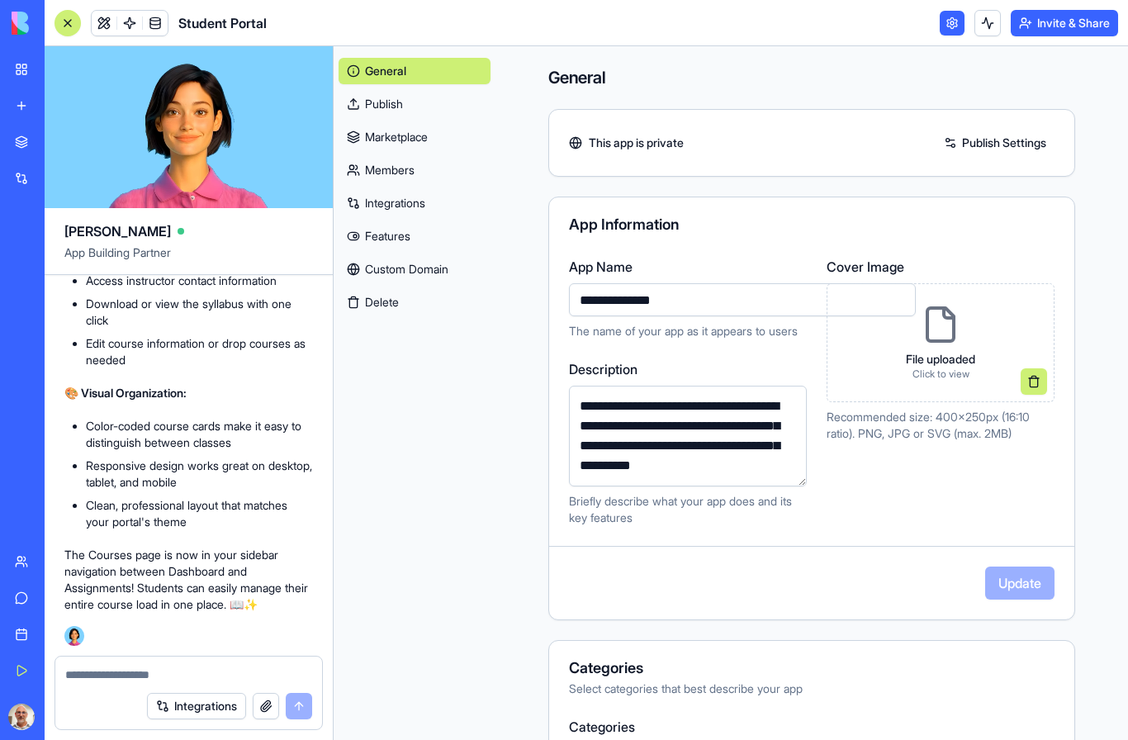
click at [939, 25] on link at bounding box center [951, 23] width 25 height 25
